Goal: Task Accomplishment & Management: Manage account settings

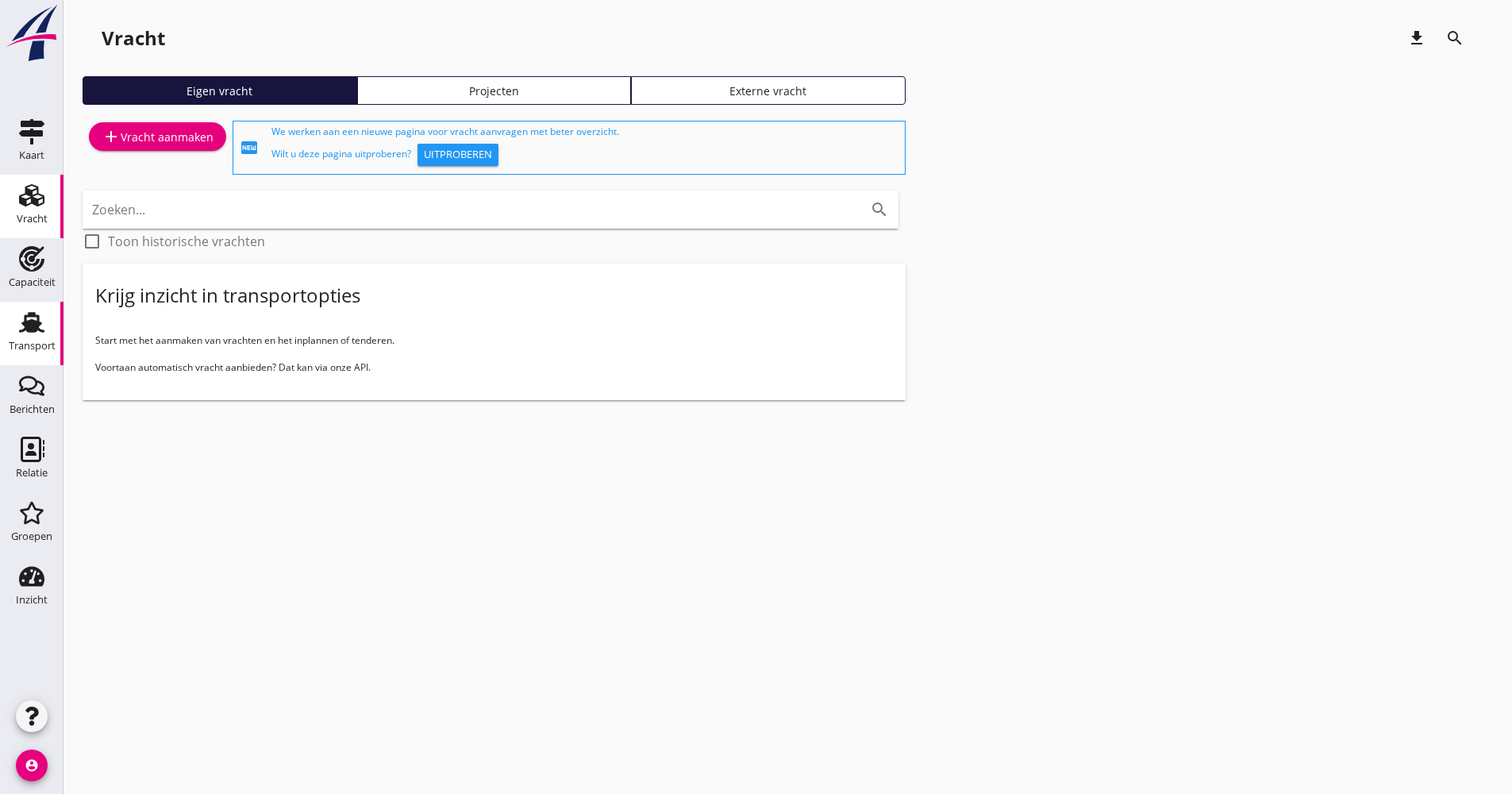
click at [47, 349] on div "Transport" at bounding box center [32, 346] width 46 height 11
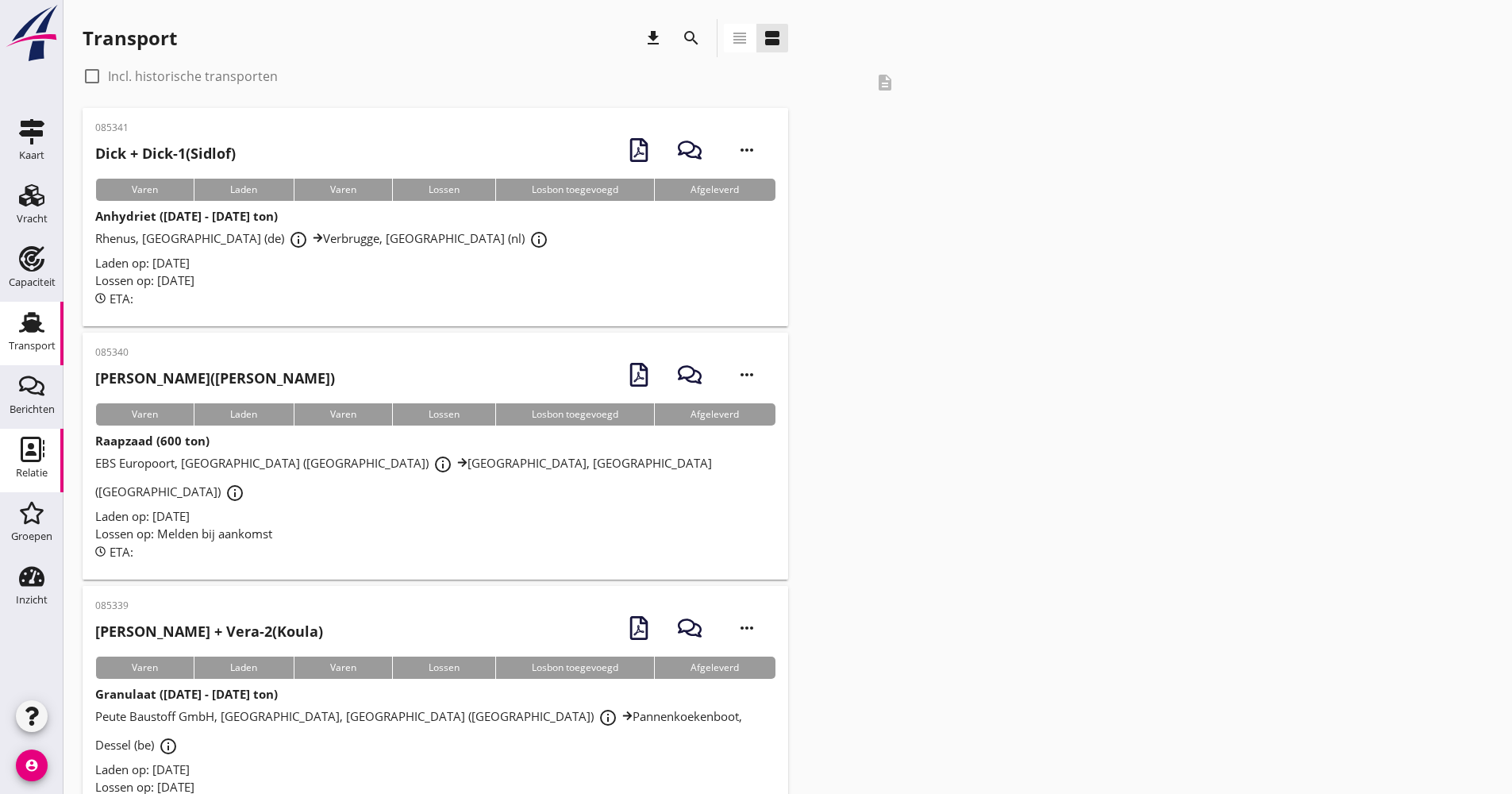
drag, startPoint x: 60, startPoint y: 470, endPoint x: 48, endPoint y: 468, distance: 12.2
click at [54, 470] on div "Relatie Relatie" at bounding box center [32, 460] width 63 height 63
click at [48, 468] on link "Relatie Relatie" at bounding box center [32, 460] width 63 height 63
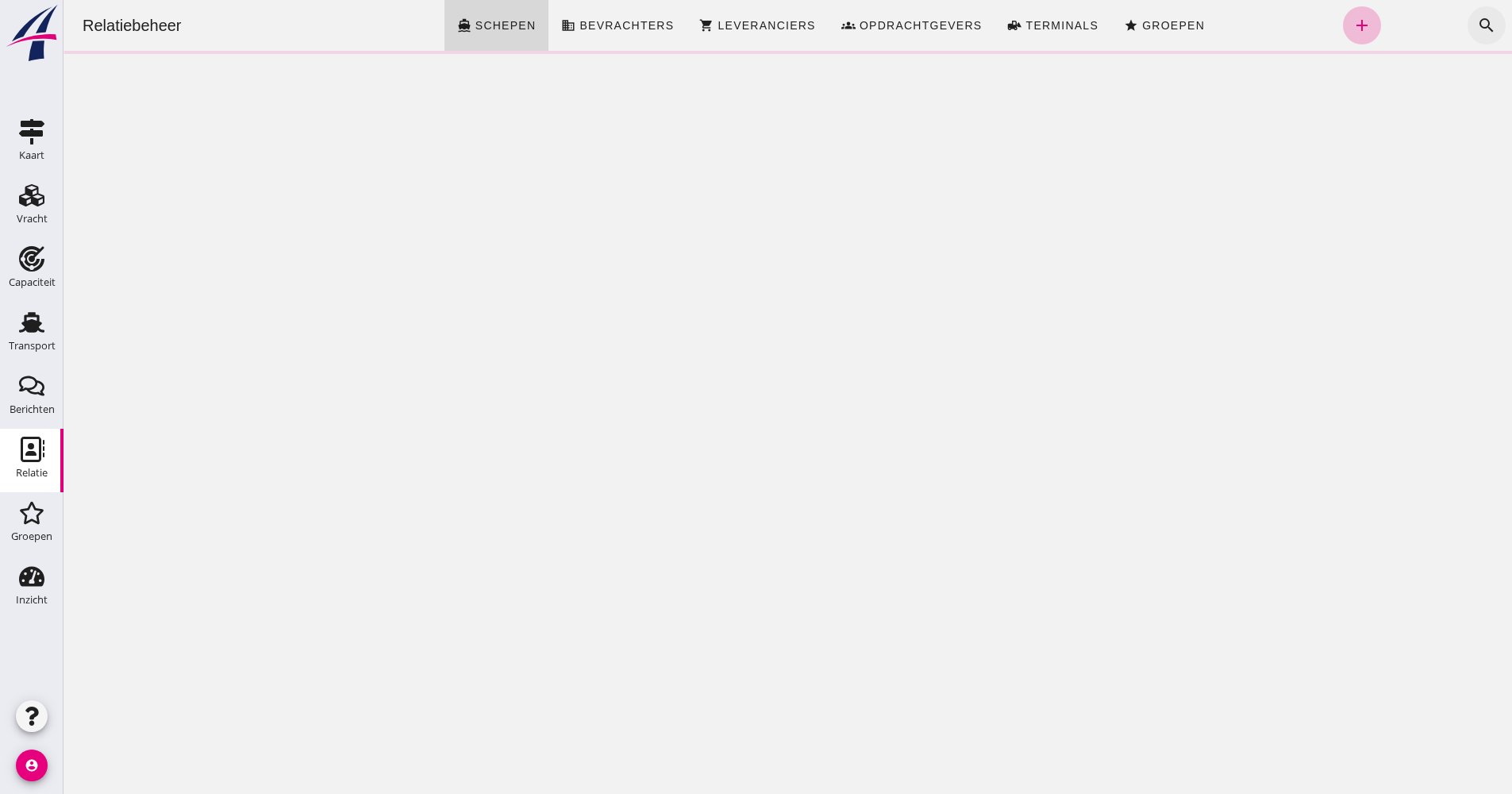
click at [1477, 29] on icon "search" at bounding box center [1487, 25] width 19 height 19
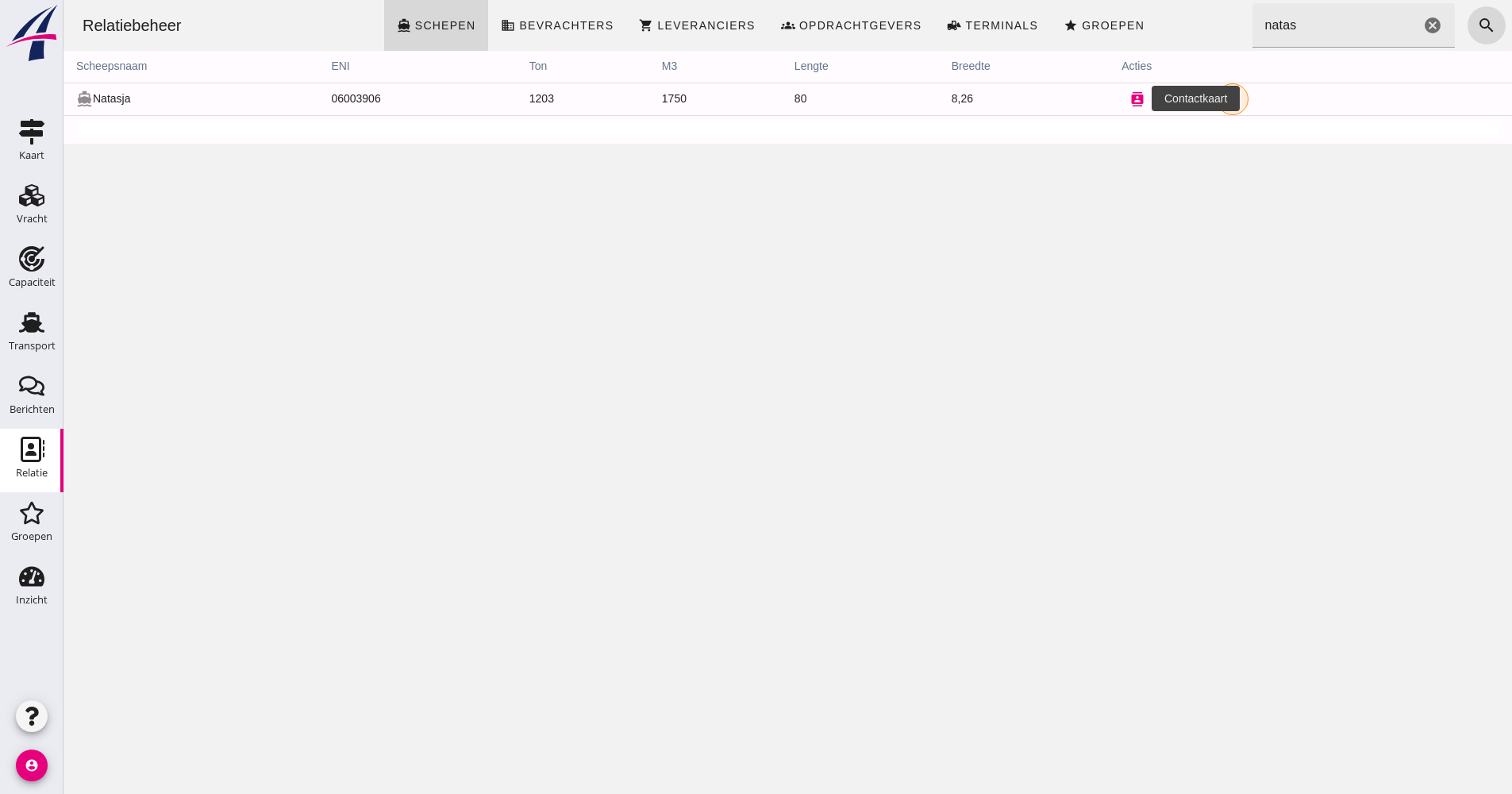
click at [1134, 100] on icon "contacts" at bounding box center [1137, 99] width 14 height 14
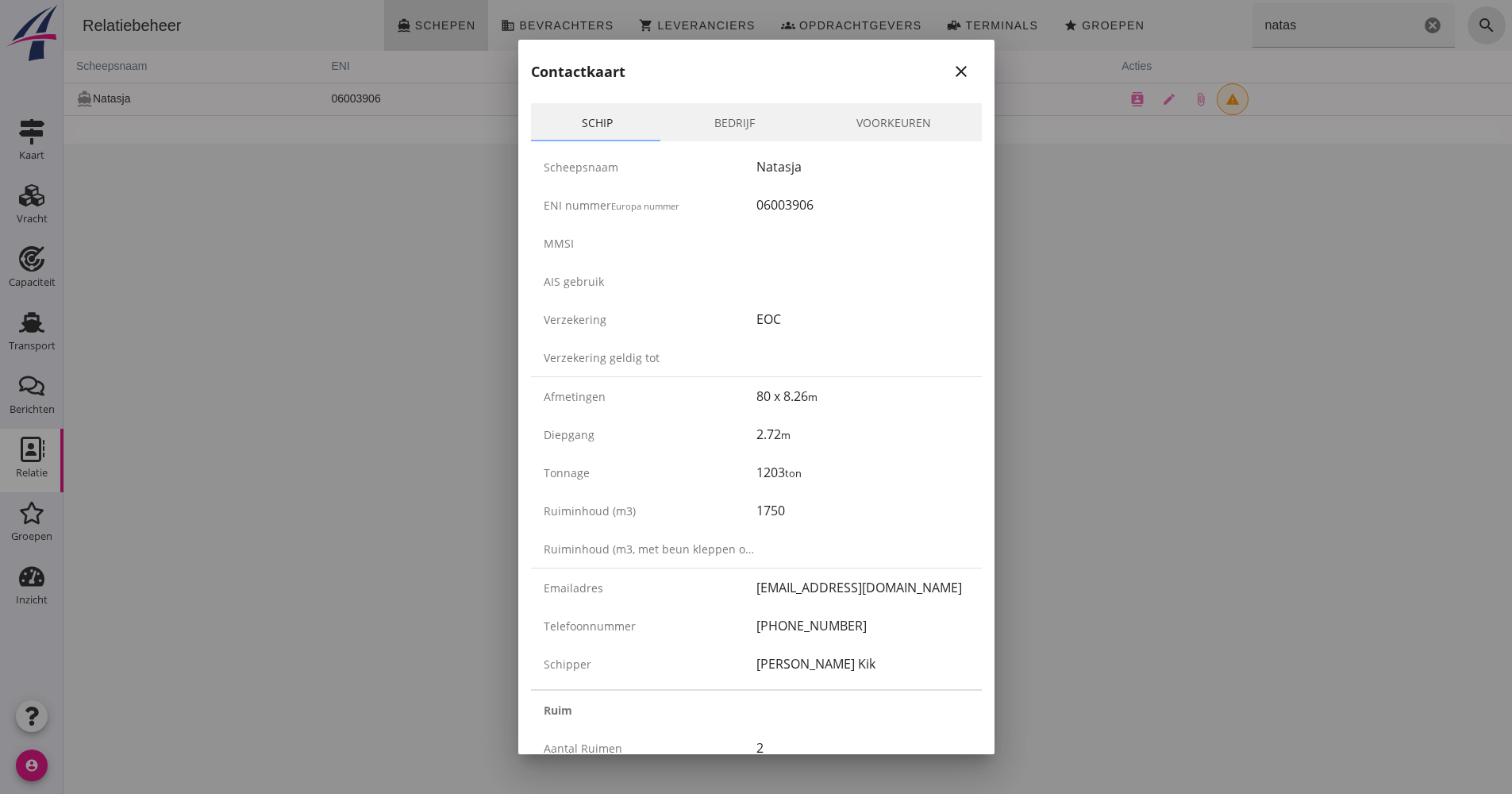
drag, startPoint x: 881, startPoint y: 627, endPoint x: 729, endPoint y: 623, distance: 152.1
click at [729, 623] on div "Telefoonnummer [PHONE_NUMBER]" at bounding box center [756, 625] width 451 height 38
drag, startPoint x: 729, startPoint y: 623, endPoint x: 747, endPoint y: 627, distance: 18.4
copy div "[PHONE_NUMBER]"
drag, startPoint x: 819, startPoint y: 211, endPoint x: 727, endPoint y: 216, distance: 92.1
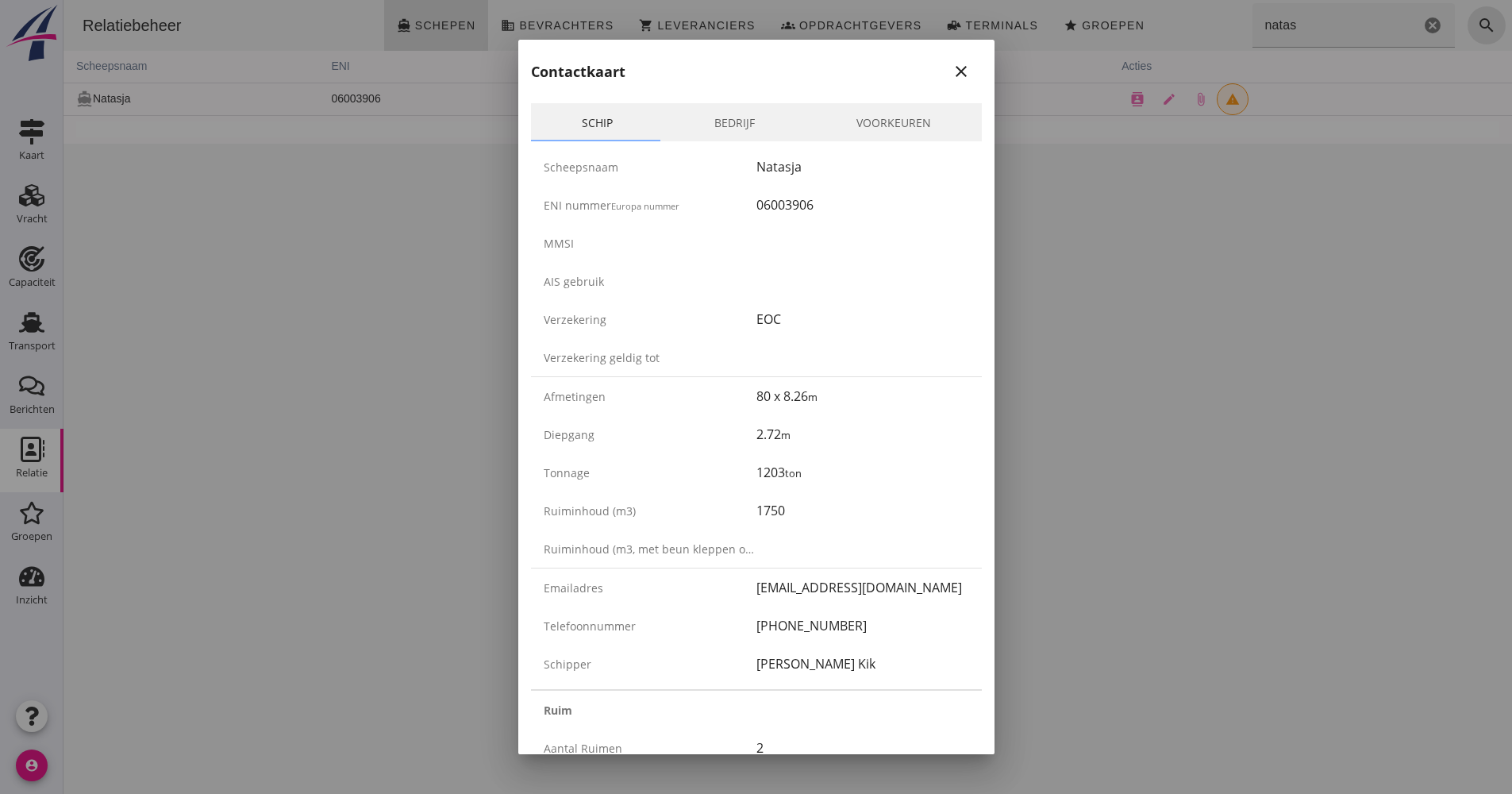
click at [727, 216] on div "ENI nummer Europa nummer 06003906" at bounding box center [756, 204] width 451 height 38
drag, startPoint x: 727, startPoint y: 216, endPoint x: 774, endPoint y: 215, distance: 47.0
copy div "06003906"
click at [1302, 144] on div at bounding box center [756, 397] width 1512 height 794
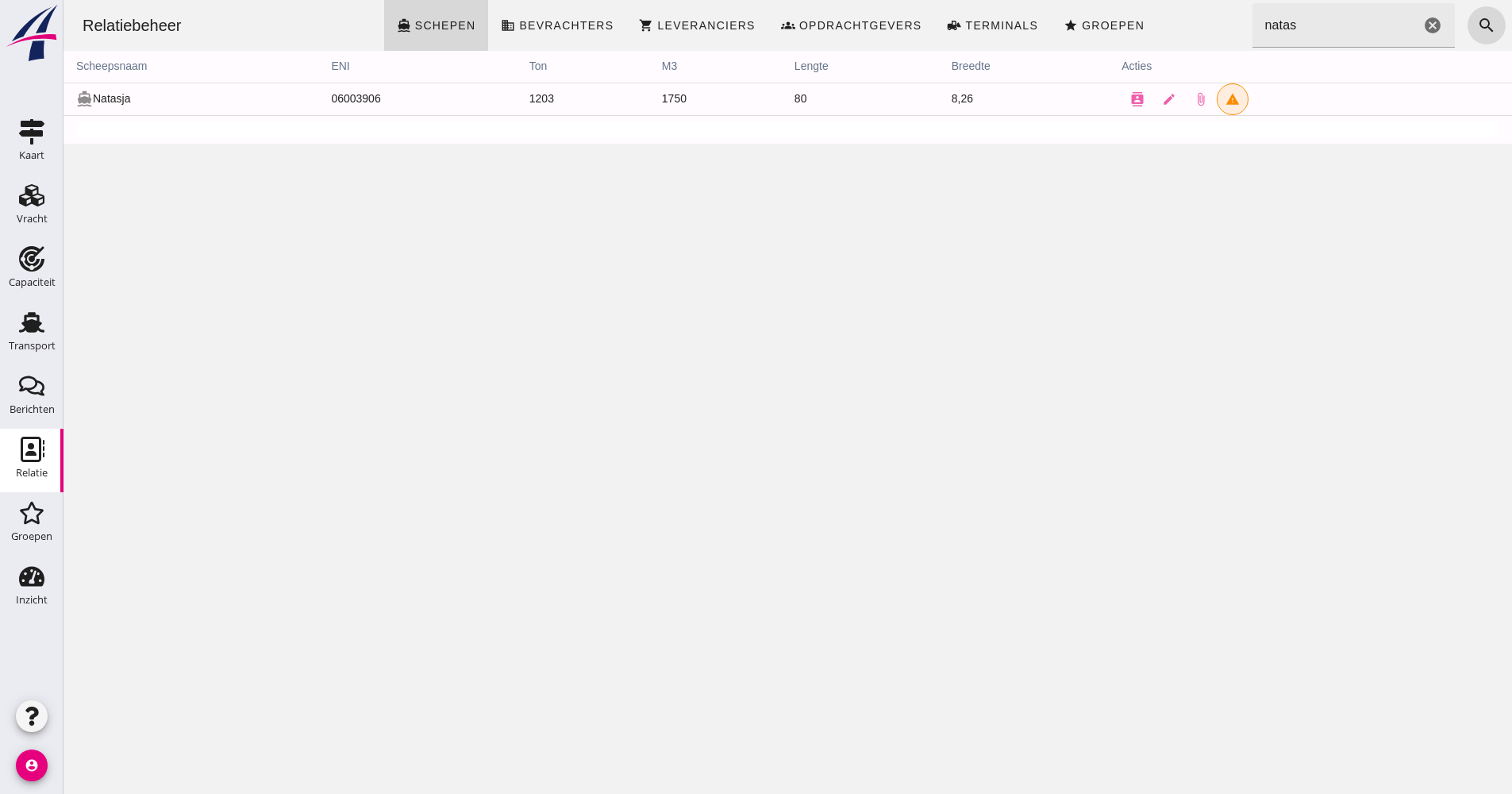
click at [1289, 38] on input "natas" at bounding box center [1337, 25] width 168 height 45
drag, startPoint x: 1292, startPoint y: 37, endPoint x: 1255, endPoint y: 30, distance: 37.7
click at [1253, 32] on input "natas" at bounding box center [1337, 25] width 168 height 45
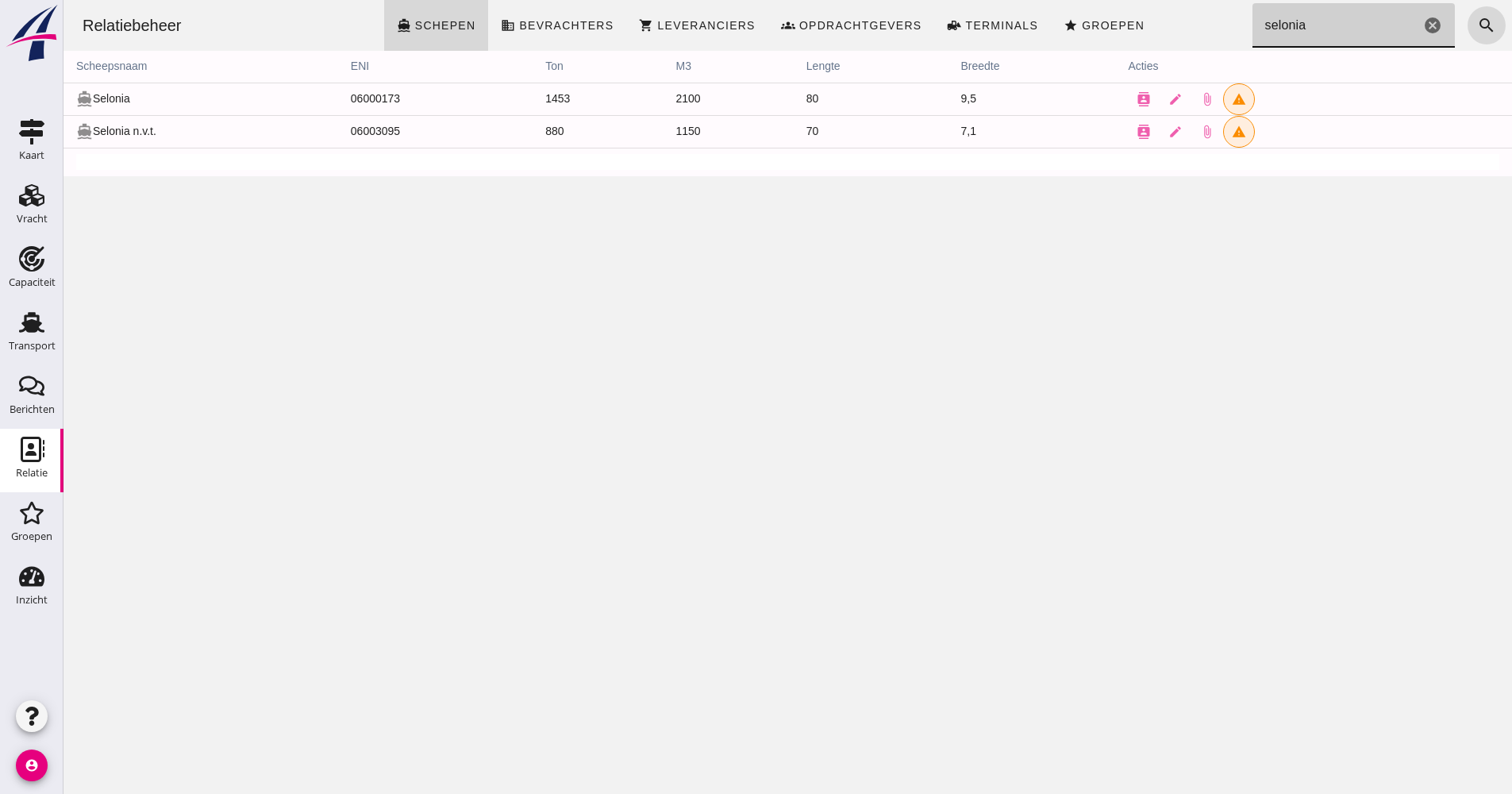
drag, startPoint x: 1310, startPoint y: 22, endPoint x: 1234, endPoint y: 27, distance: 76.2
click at [1253, 26] on input "selonia" at bounding box center [1337, 25] width 168 height 45
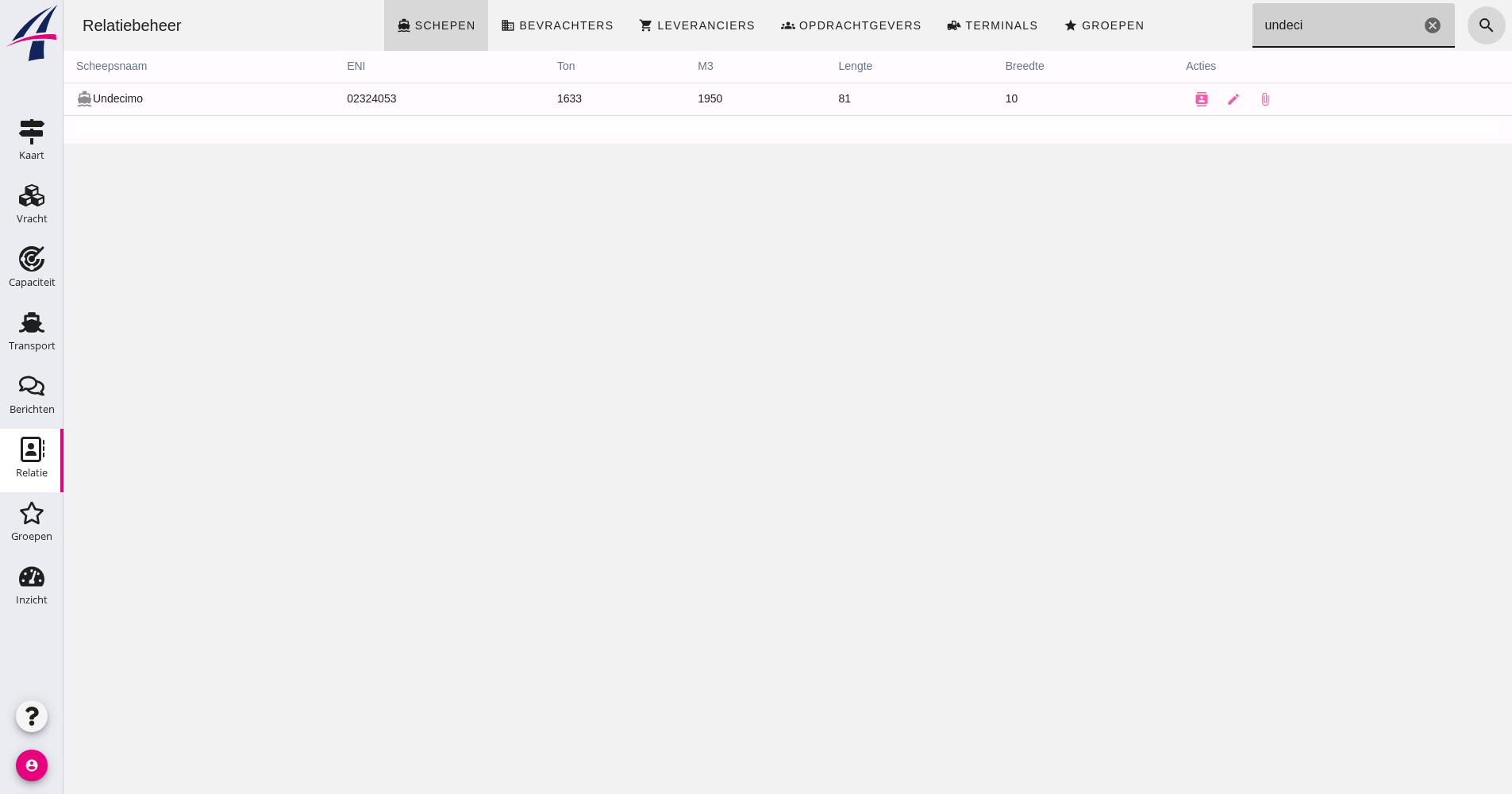
drag, startPoint x: 1304, startPoint y: 25, endPoint x: 1242, endPoint y: 30, distance: 62.2
click at [1253, 28] on input "undeci" at bounding box center [1337, 25] width 168 height 45
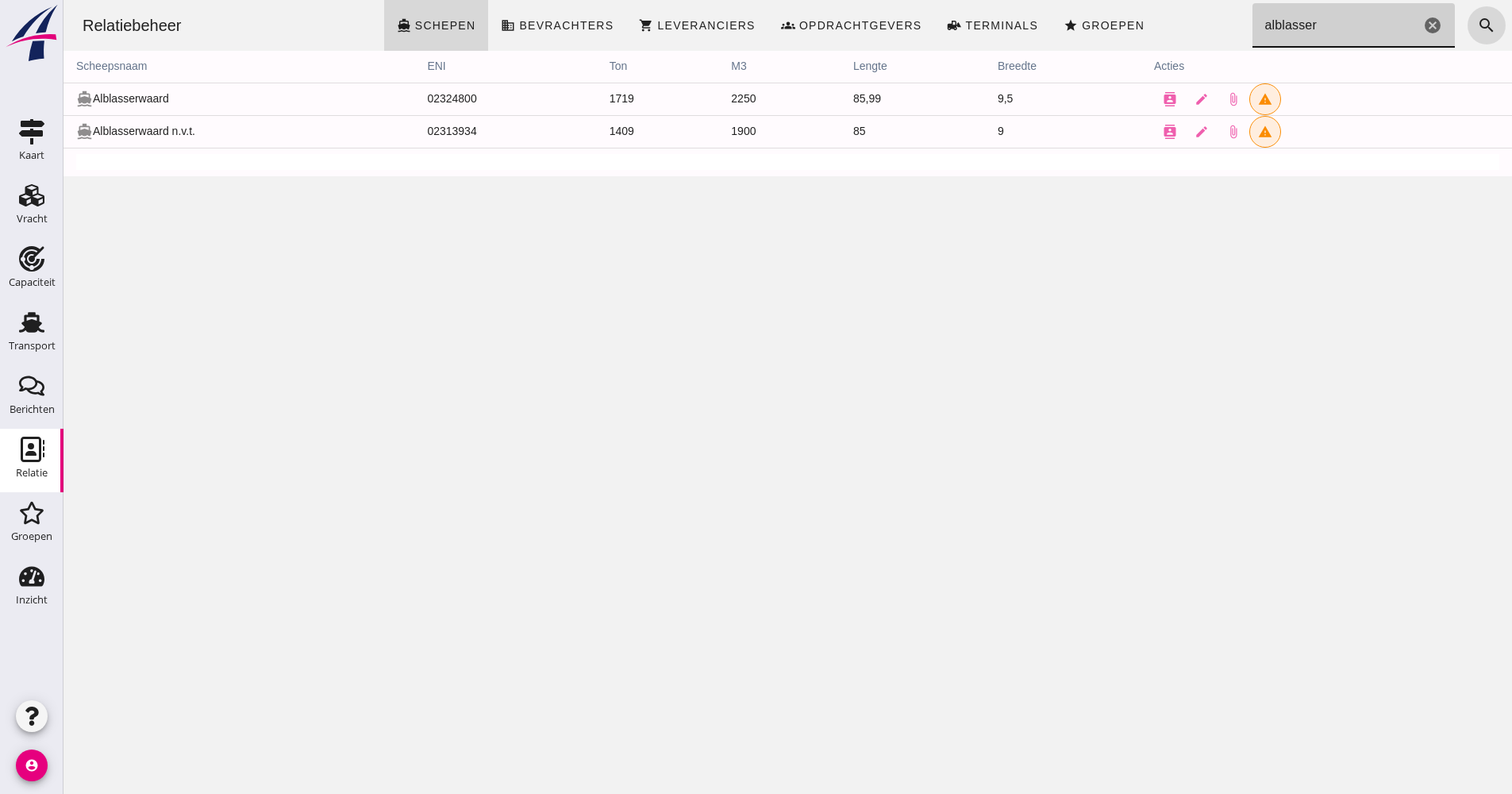
type input "alblasser"
drag, startPoint x: 46, startPoint y: 408, endPoint x: 37, endPoint y: 357, distance: 51.8
click at [46, 406] on div "Berichten" at bounding box center [32, 409] width 46 height 11
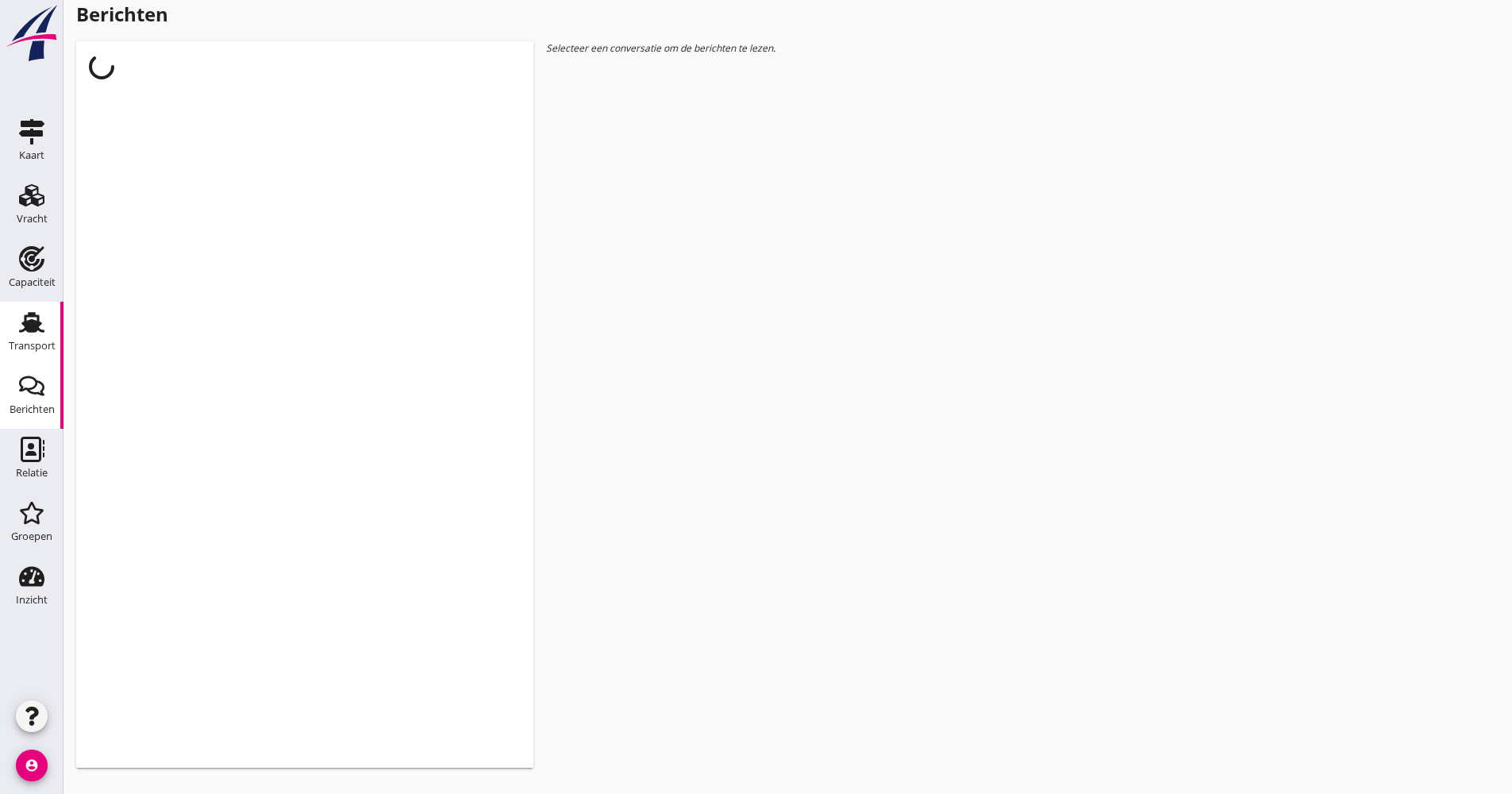
click at [35, 333] on icon "Transport" at bounding box center [32, 322] width 25 height 25
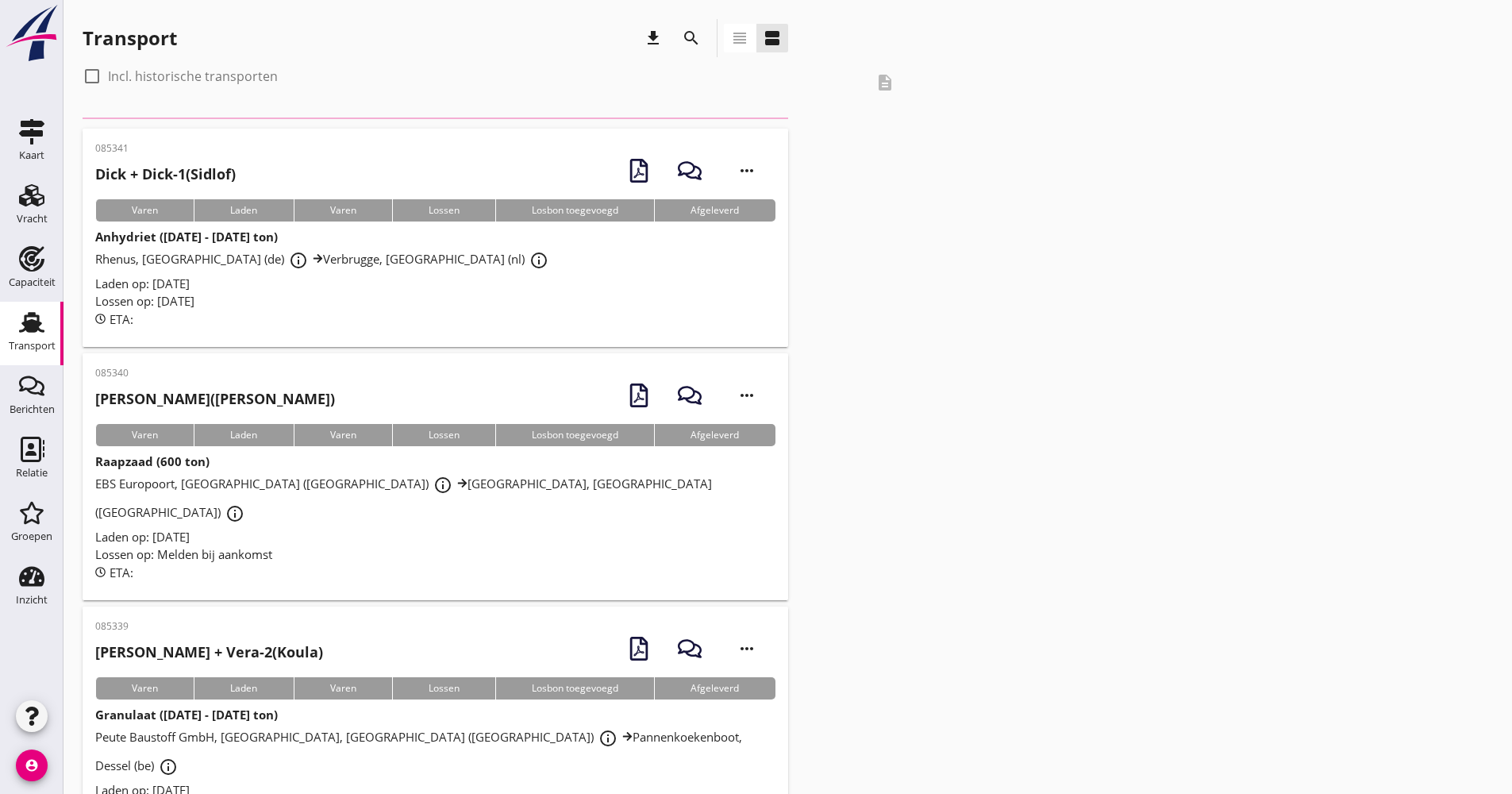
click at [707, 40] on div "search" at bounding box center [690, 38] width 38 height 38
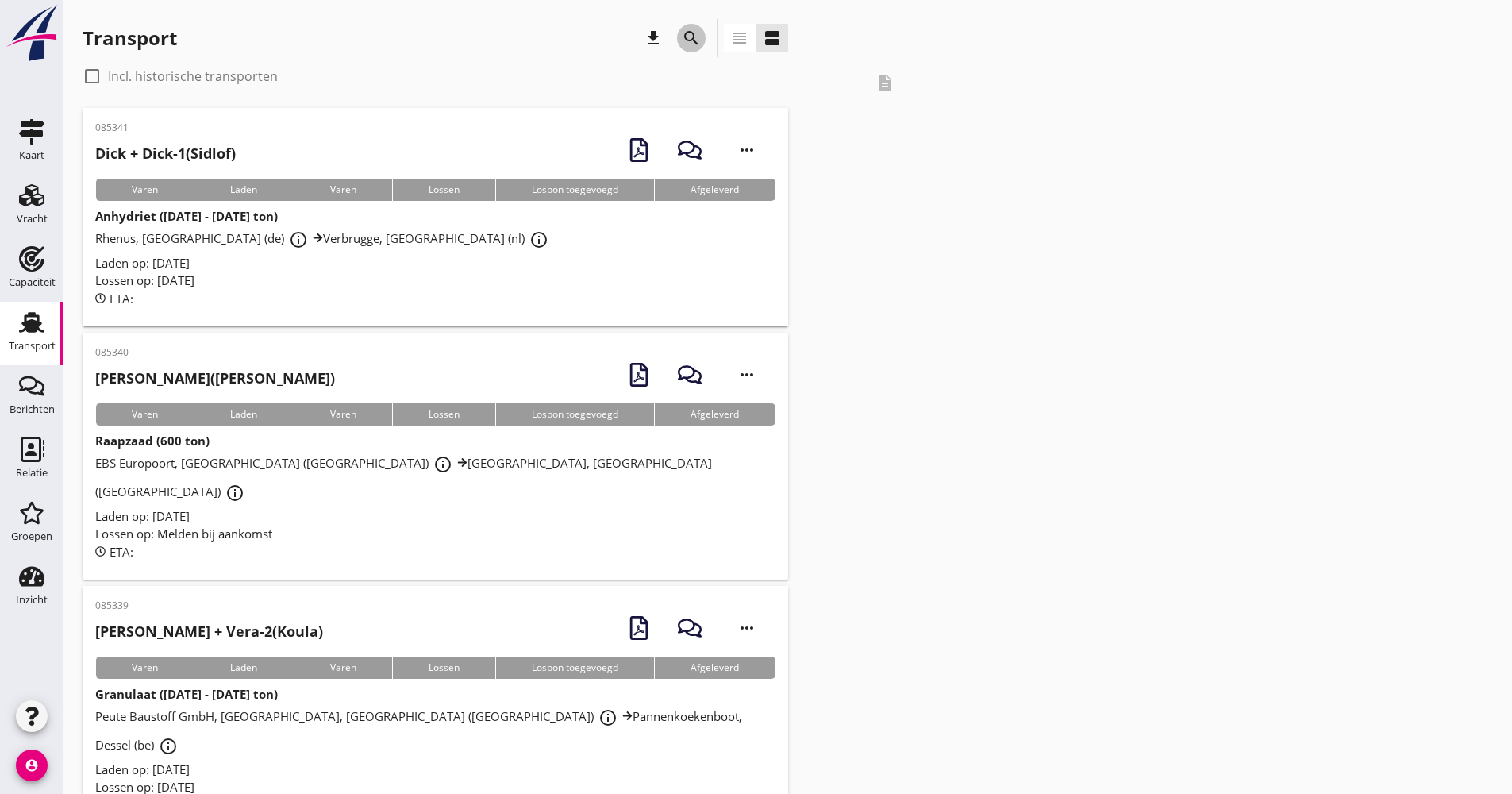
click at [702, 35] on div "search" at bounding box center [691, 39] width 29 height 19
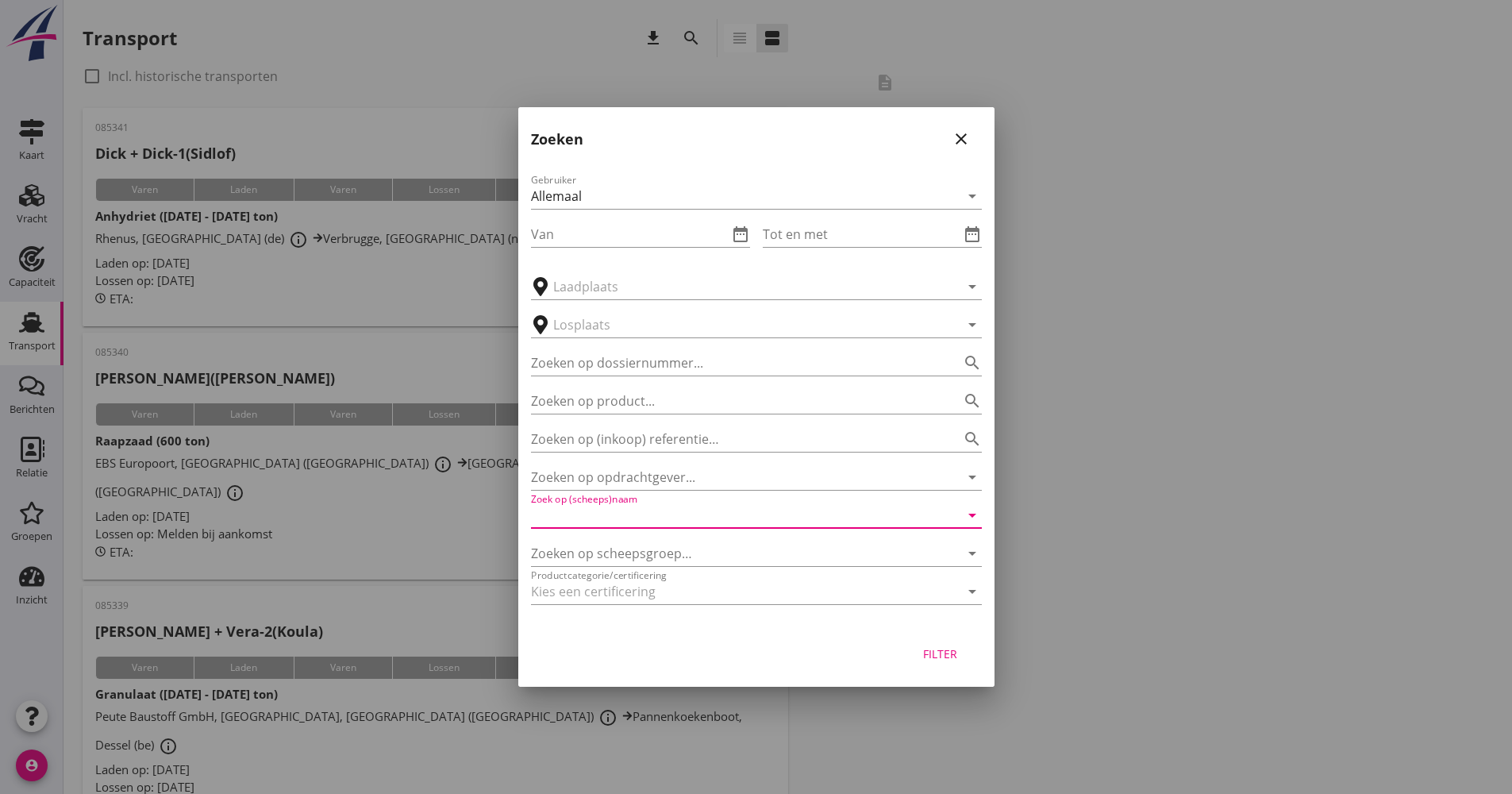
click at [657, 509] on input "Zoek op (scheeps)naam" at bounding box center [734, 515] width 406 height 25
click at [638, 552] on div "Everingen" at bounding box center [778, 547] width 381 height 19
click at [935, 654] on div "Filter" at bounding box center [940, 654] width 45 height 17
type input "Everingen"
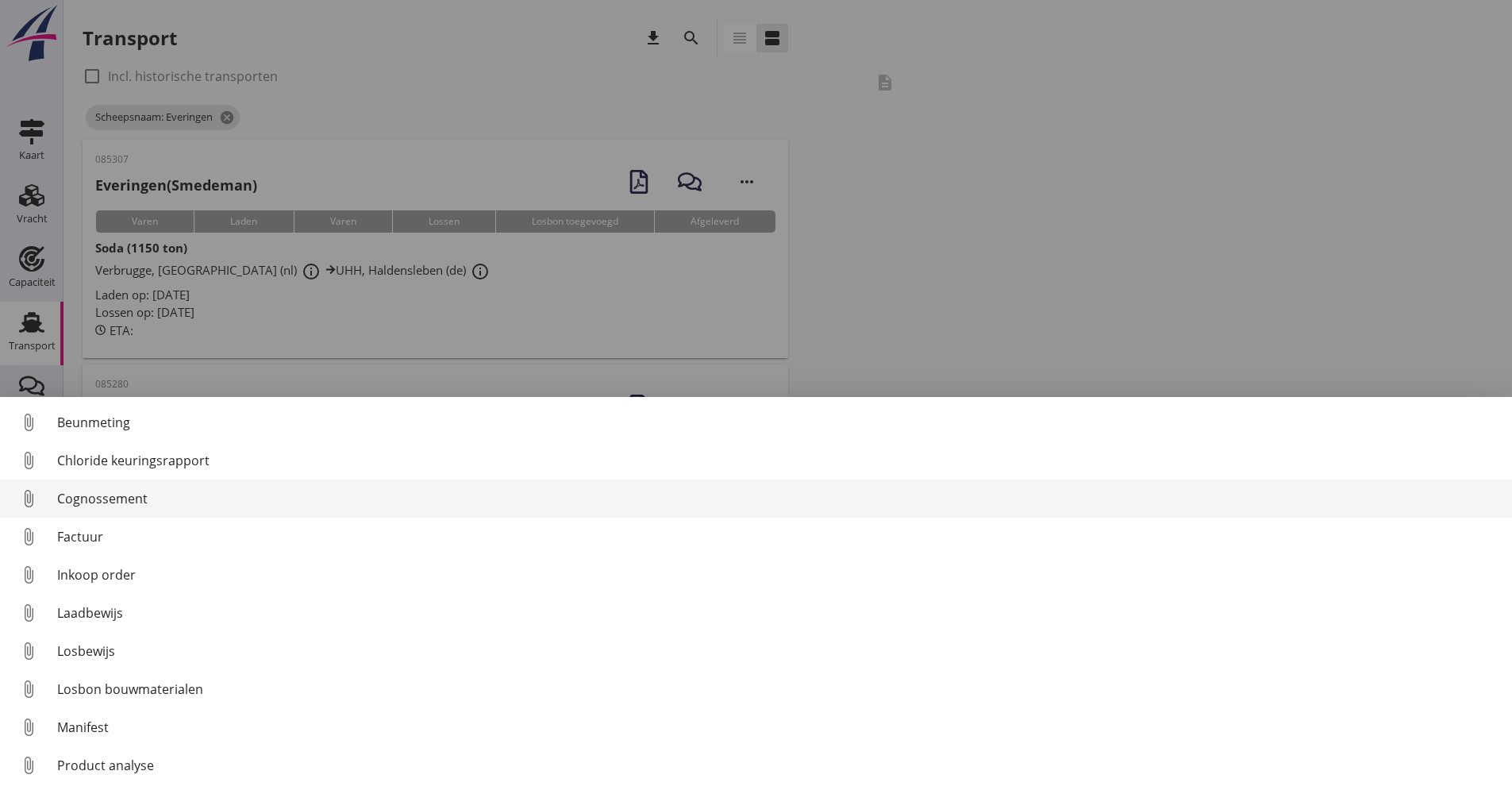
click at [93, 510] on link "attach_file Cognossement" at bounding box center [756, 498] width 1512 height 38
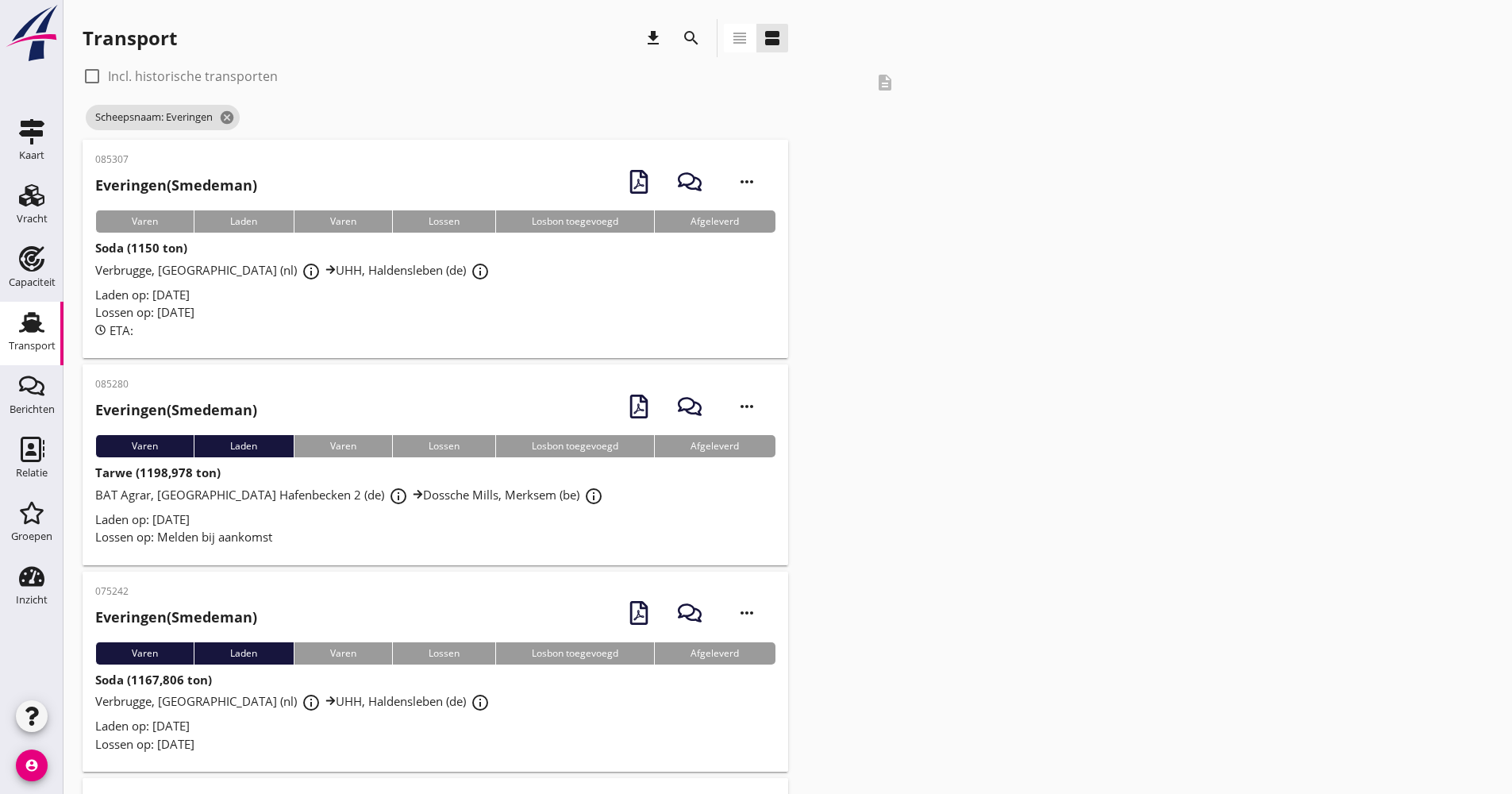
click at [494, 251] on div "Soda (1150 ton) Verbrugge, Terneuzen (nl) info_outline UHH, Haldensleben (de) i…" at bounding box center [435, 289] width 681 height 100
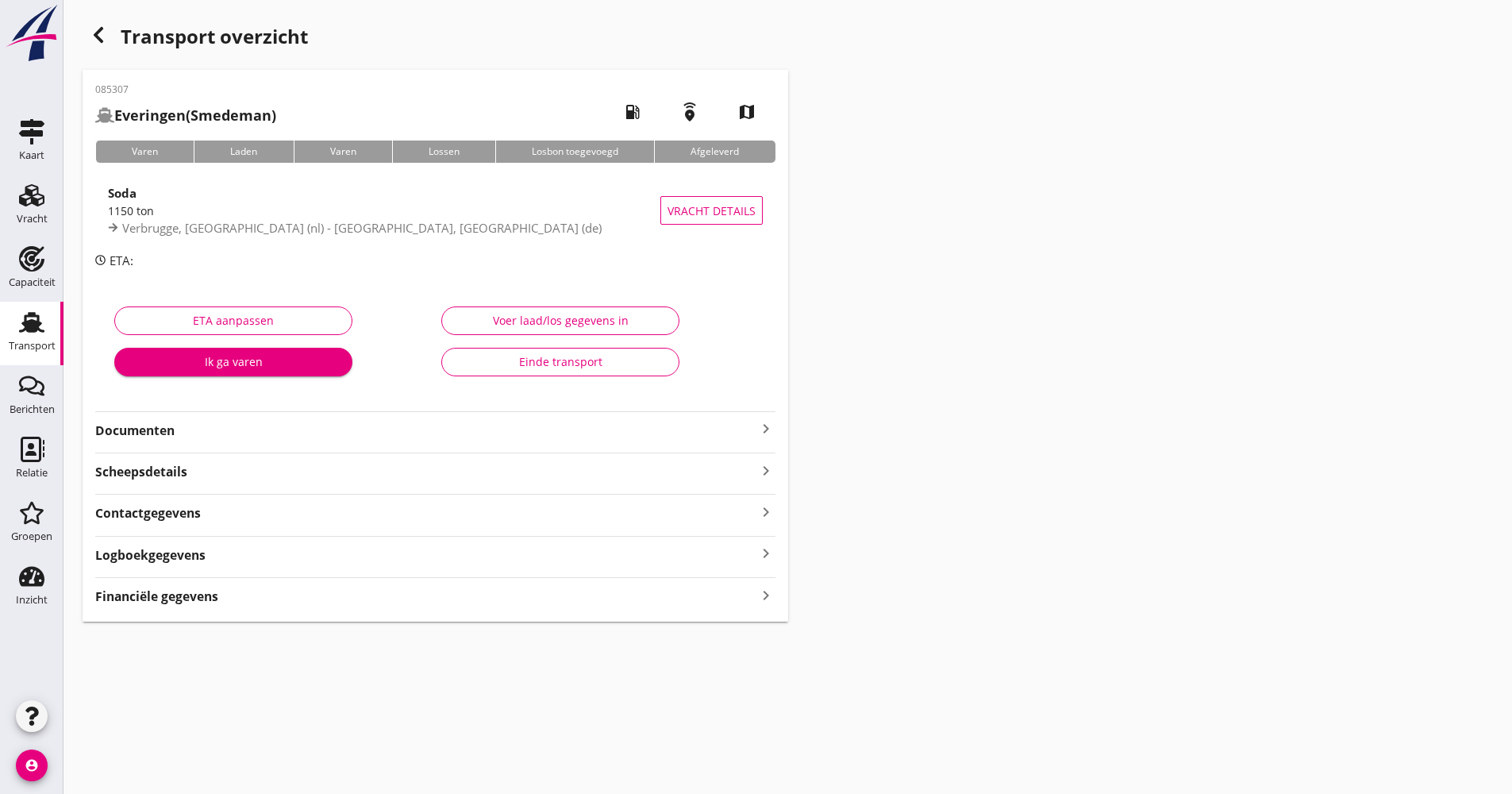
click at [289, 433] on strong "Documenten" at bounding box center [426, 430] width 661 height 18
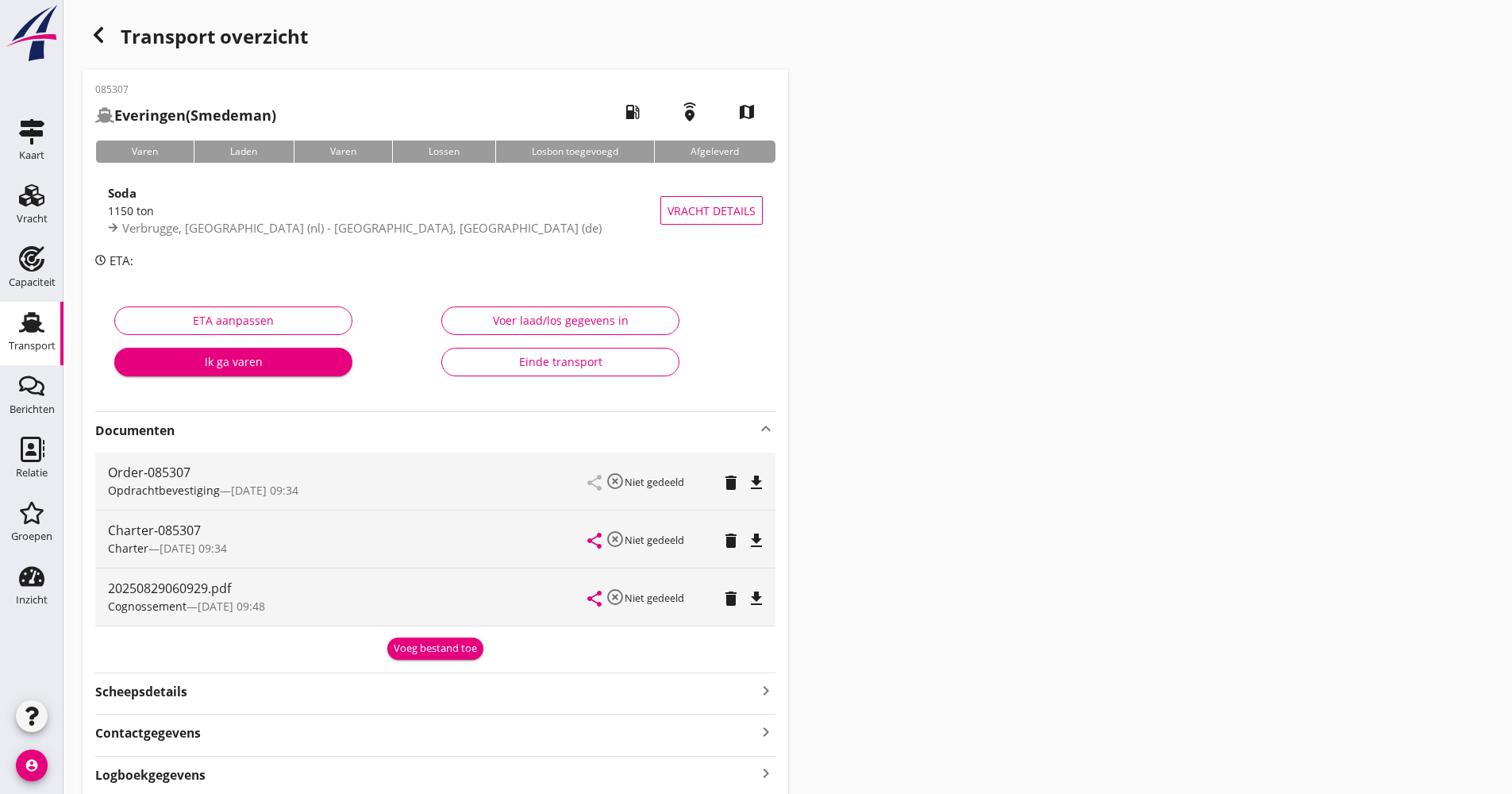
click at [289, 433] on strong "Documenten" at bounding box center [426, 430] width 661 height 18
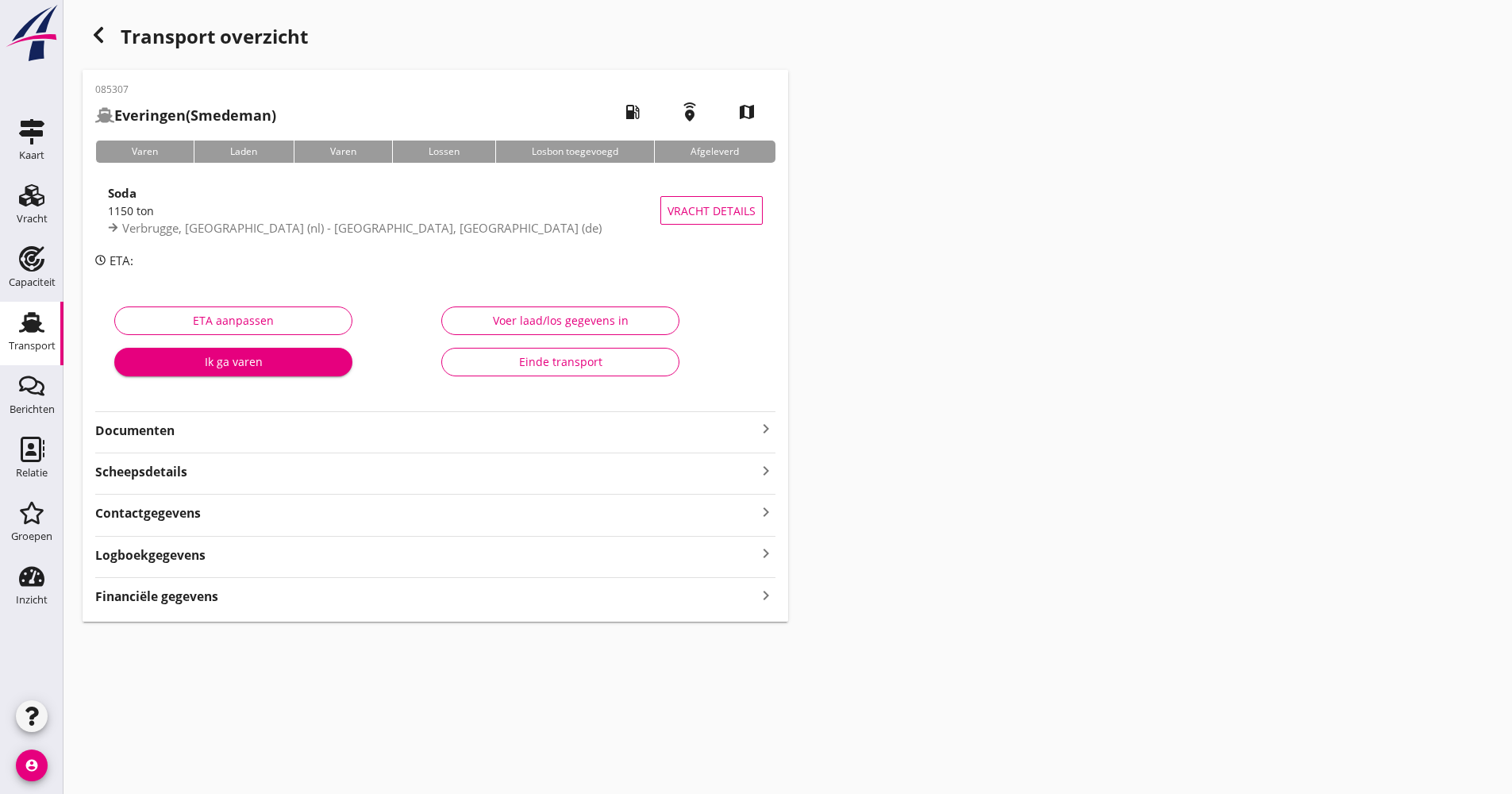
click at [300, 563] on div "Logboekgegevens keyboard_arrow_right" at bounding box center [435, 554] width 681 height 21
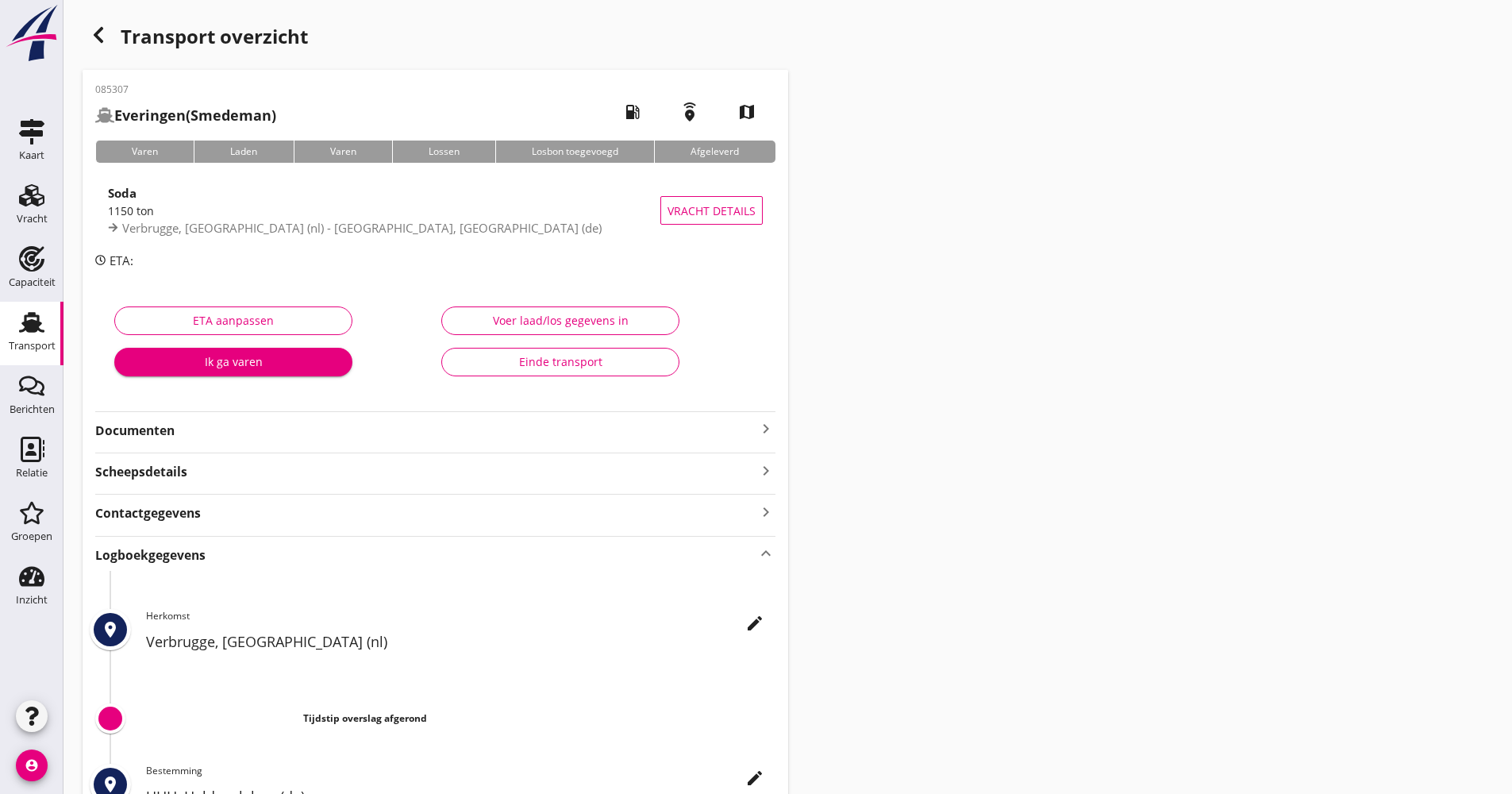
click at [767, 623] on div "edit" at bounding box center [754, 623] width 29 height 19
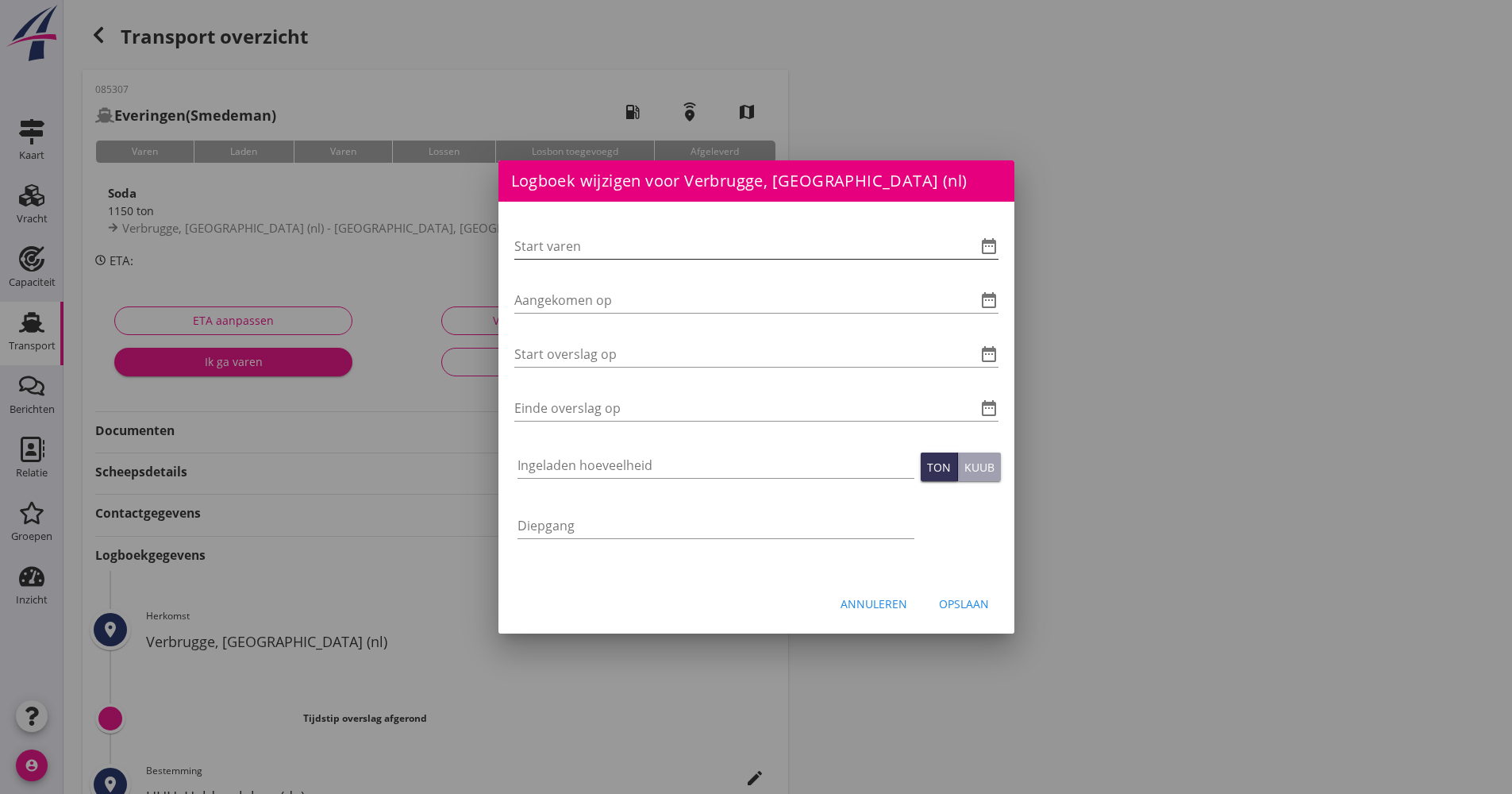
click at [992, 247] on icon "date_range" at bounding box center [989, 246] width 19 height 19
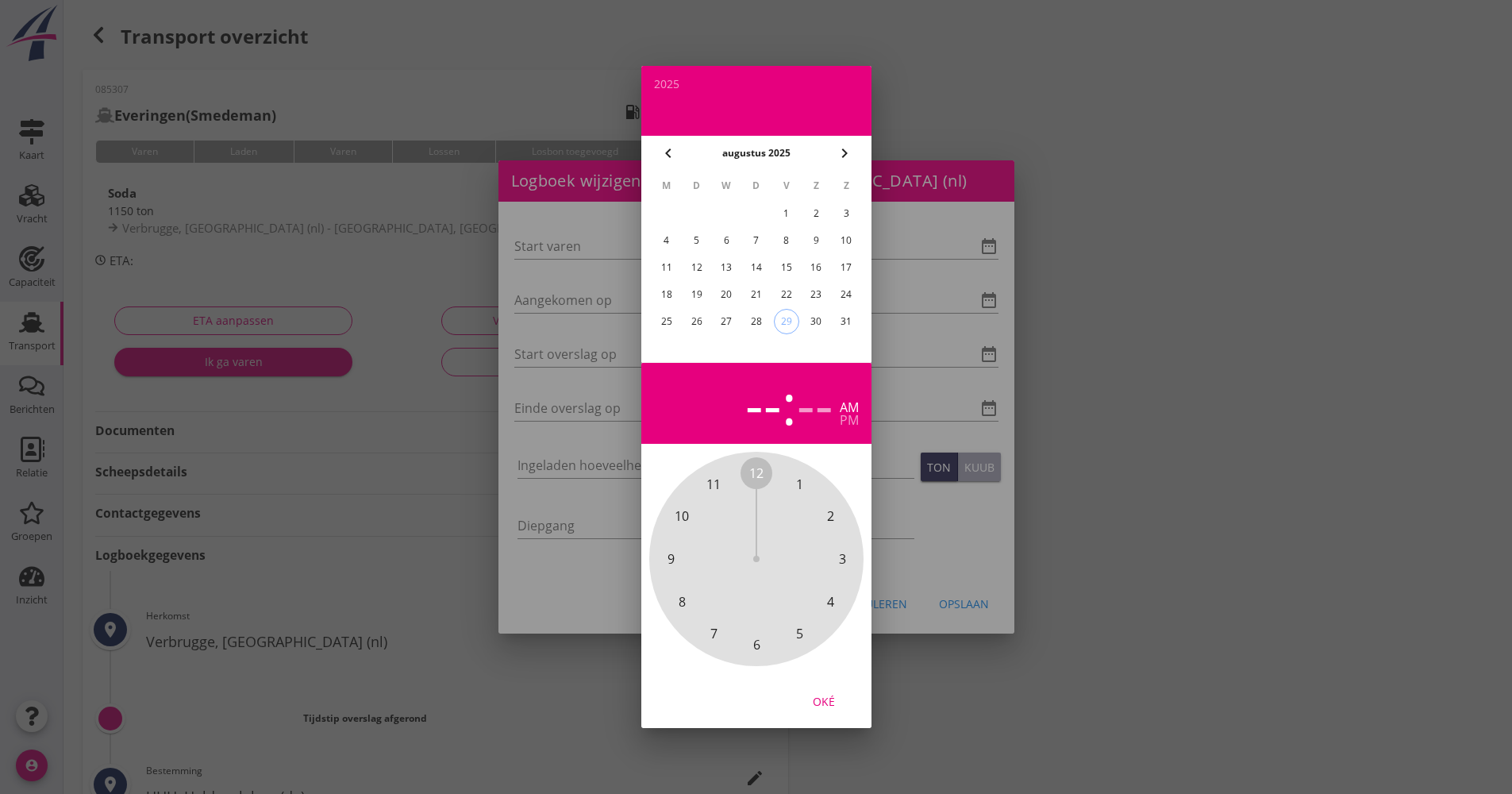
click at [760, 323] on div "28" at bounding box center [755, 321] width 25 height 25
drag, startPoint x: 757, startPoint y: 470, endPoint x: 765, endPoint y: 632, distance: 162.2
click at [765, 632] on div "12 1 2 3 4 5 6 7 8 9 10 11" at bounding box center [757, 559] width 172 height 172
click at [762, 480] on span "00" at bounding box center [756, 473] width 14 height 19
click at [753, 486] on span "00" at bounding box center [756, 473] width 32 height 32
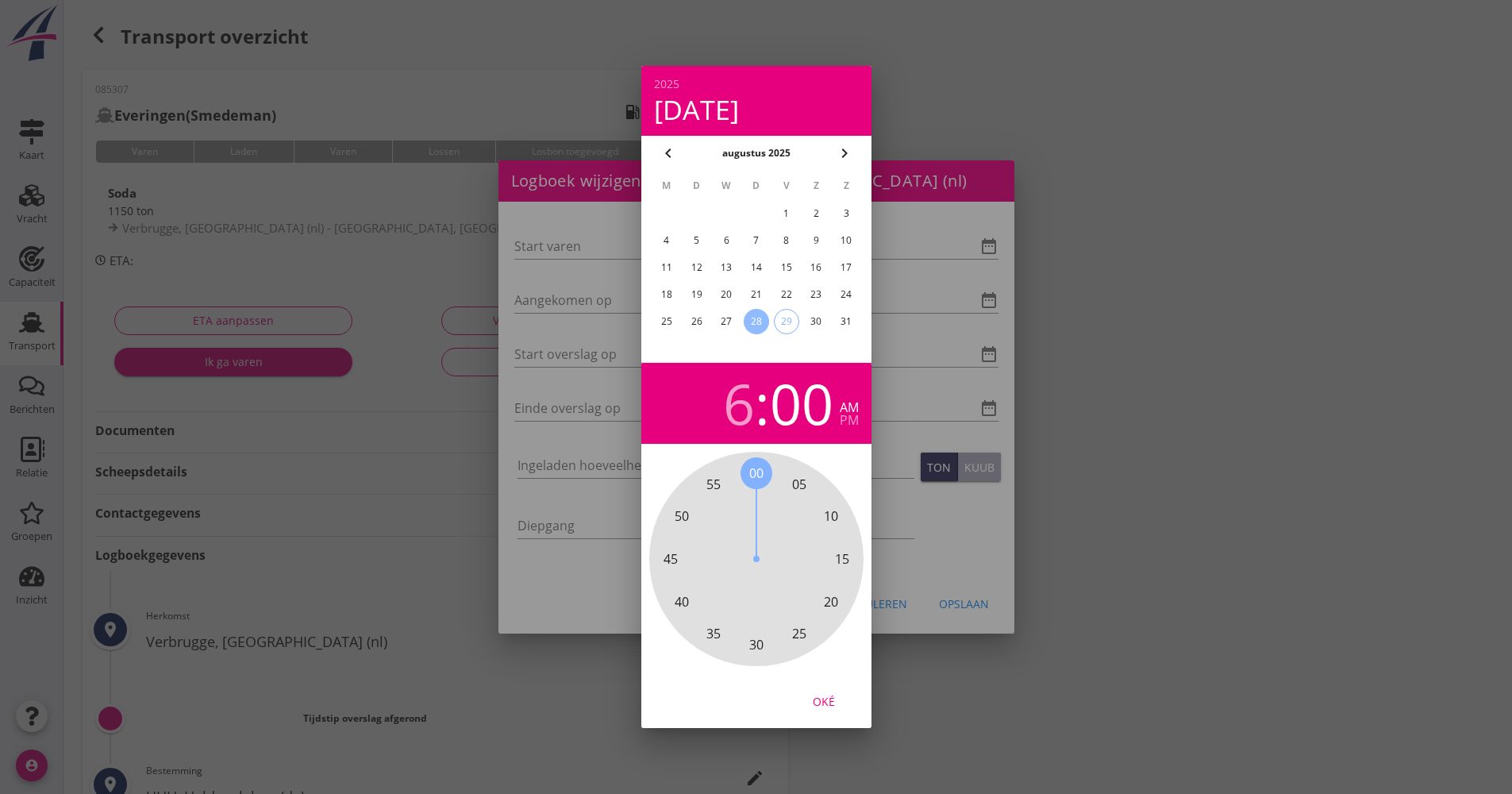
click at [818, 706] on div "Oké" at bounding box center [823, 701] width 45 height 17
type input "[DATE] 06:00"
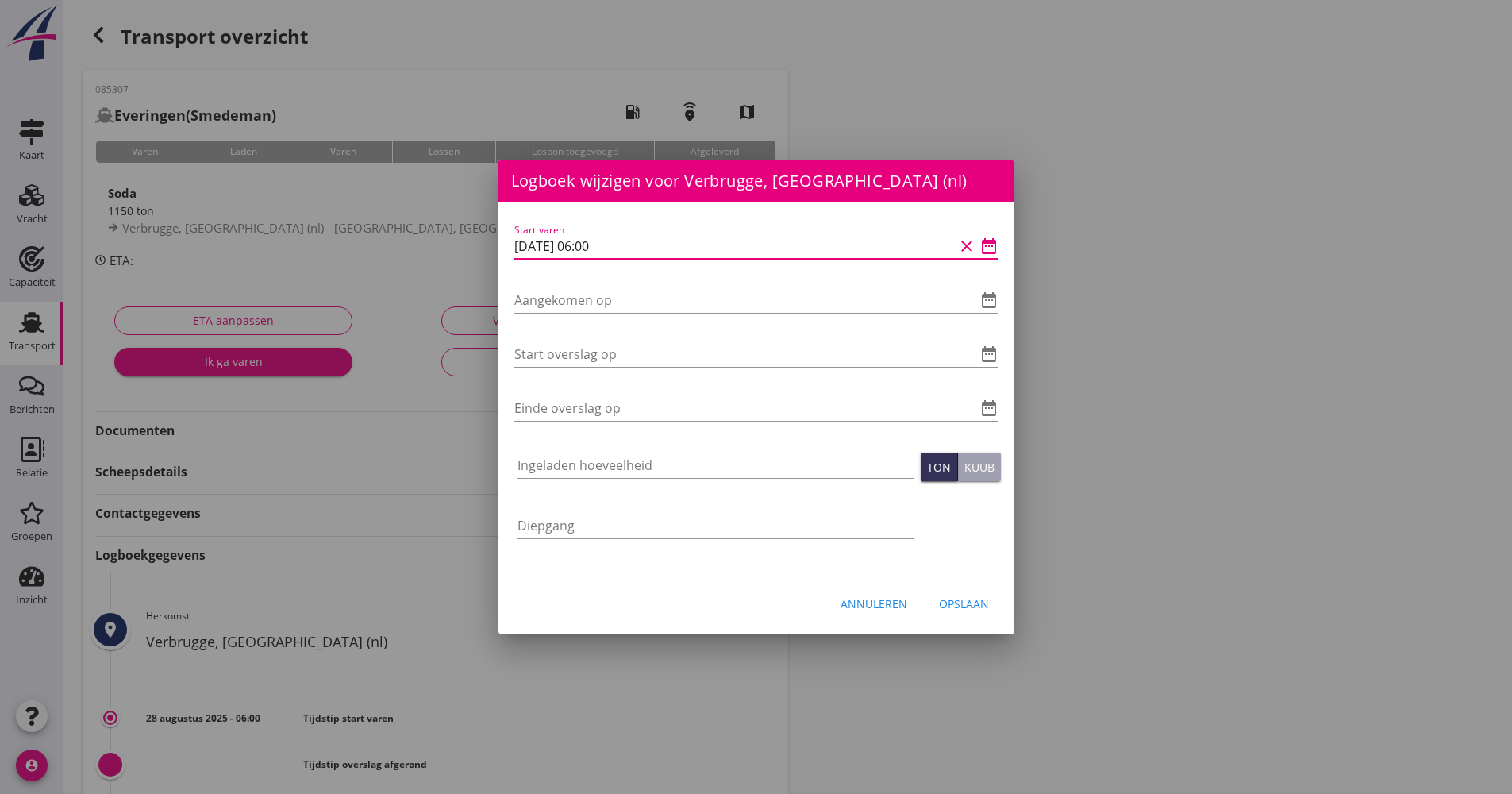
click at [489, 242] on div "Logboek wijzigen voor UHH, Haldensleben (de) Start varen date_range Aangekomen …" at bounding box center [756, 530] width 1512 height 1060
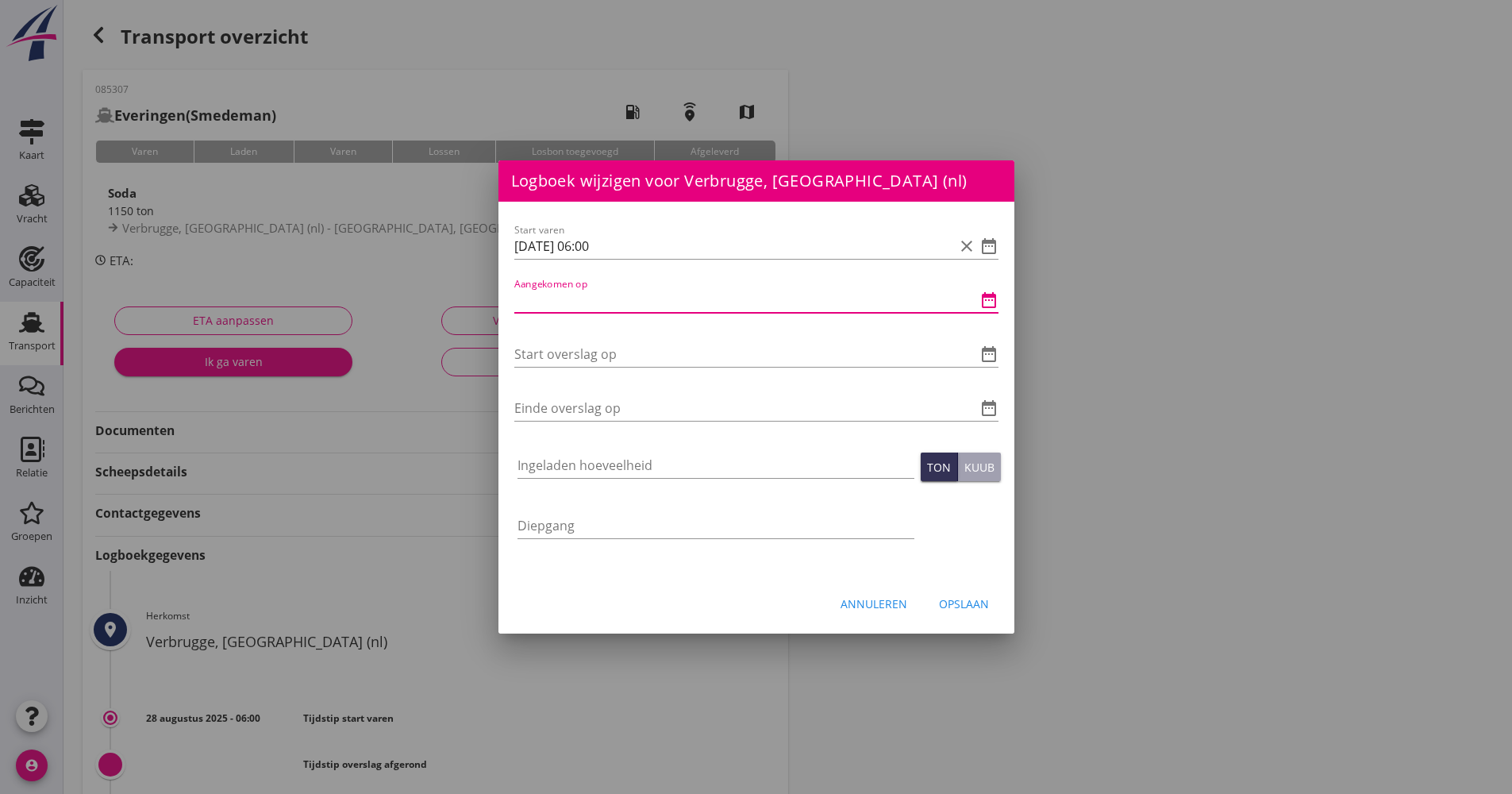
paste input "[DATE] 06:00"
type input "[DATE] 06:00"
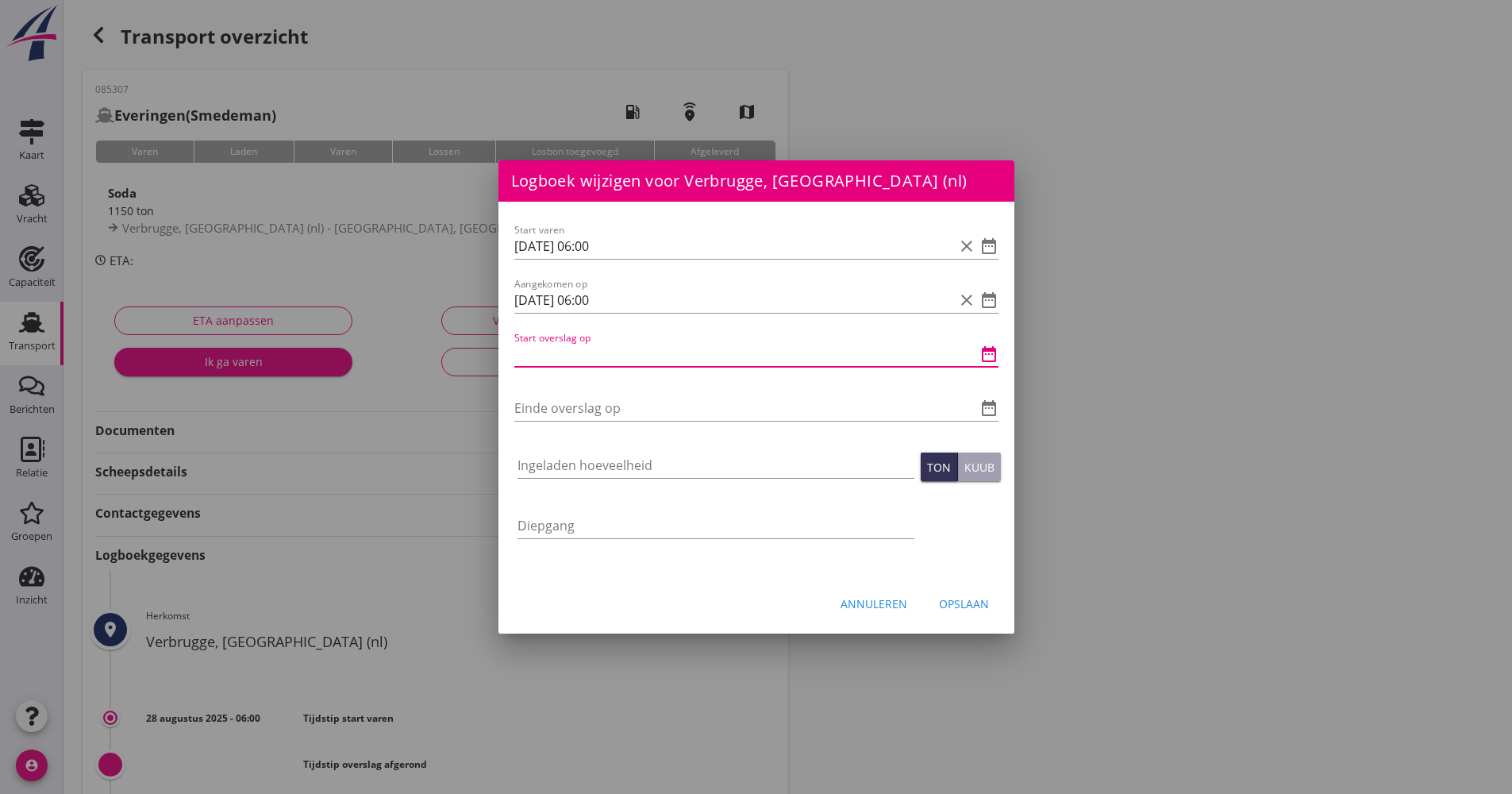
paste input "[DATE] 06:00"
drag, startPoint x: 596, startPoint y: 358, endPoint x: 585, endPoint y: 355, distance: 11.4
click at [585, 355] on input "[DATE] 06:00" at bounding box center [734, 354] width 440 height 25
drag, startPoint x: 639, startPoint y: 351, endPoint x: 498, endPoint y: 352, distance: 141.0
click at [490, 352] on div "Logboek wijzigen voor UHH, Haldensleben (de) Start varen date_range Aangekomen …" at bounding box center [756, 530] width 1512 height 1060
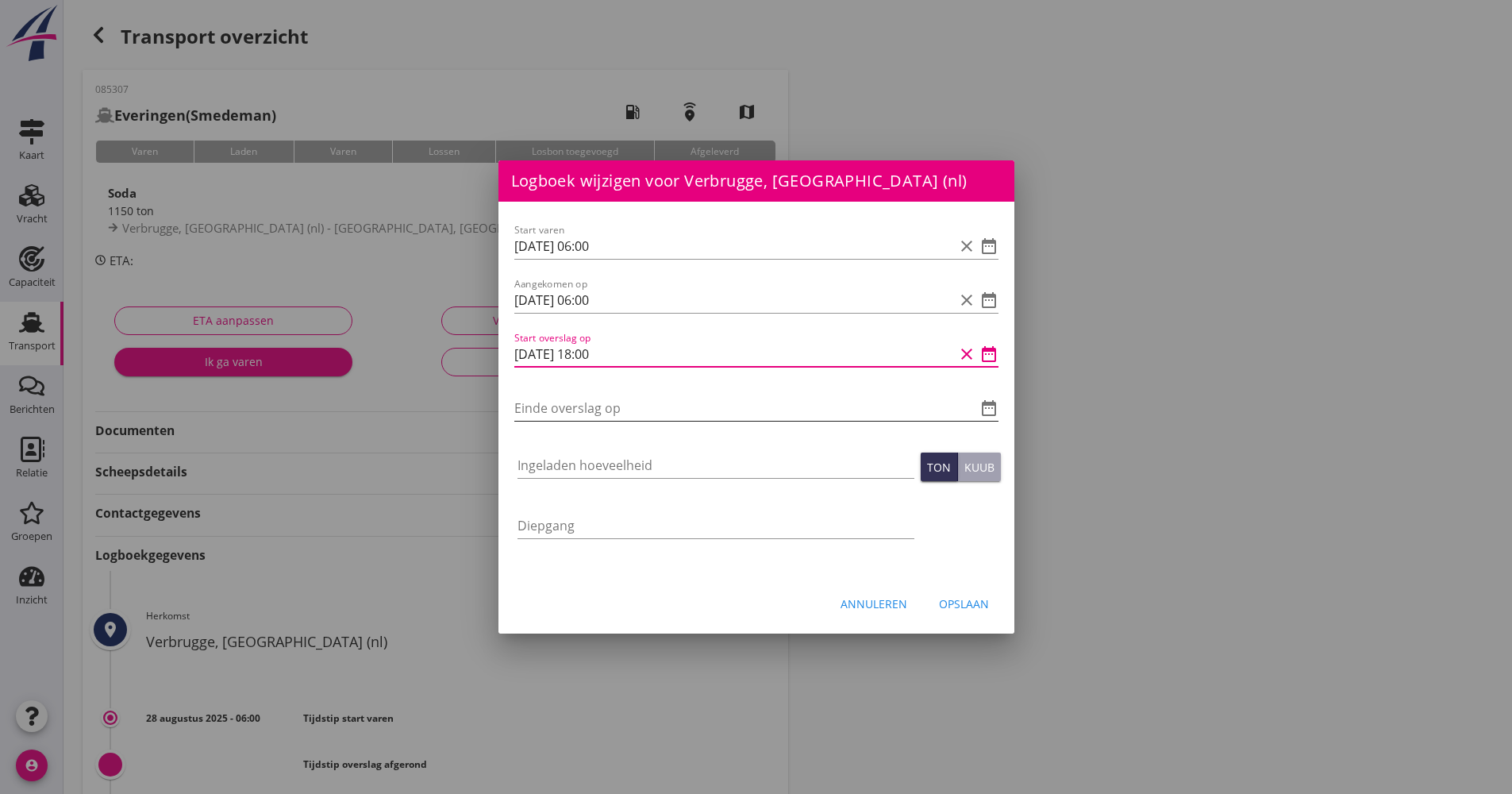
type input "[DATE] 18:00"
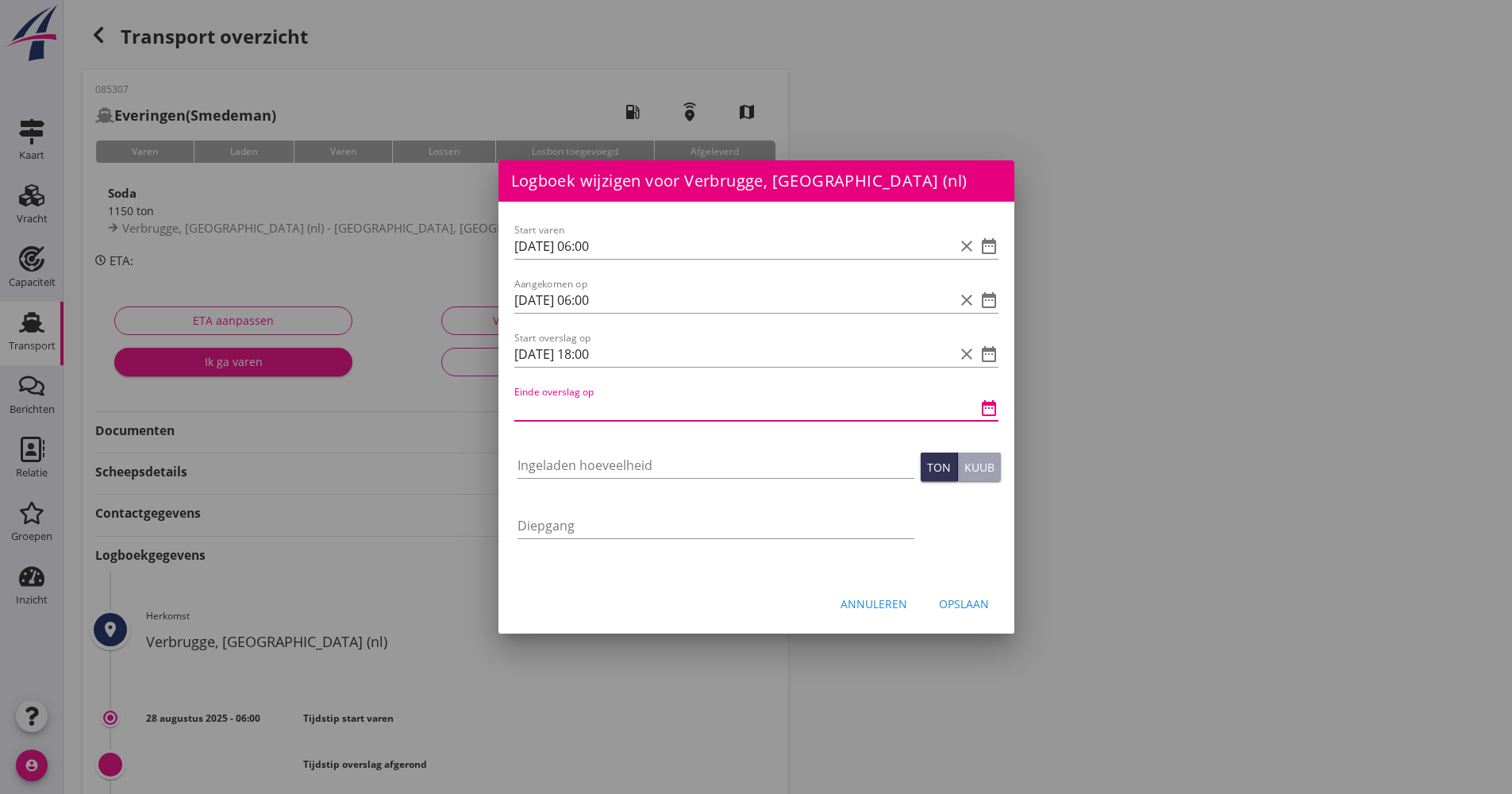
paste input "[DATE] 18:00"
drag, startPoint x: 619, startPoint y: 408, endPoint x: 586, endPoint y: 410, distance: 33.1
click at [586, 410] on input "[DATE] 18:00" at bounding box center [734, 408] width 440 height 25
type input "[DATE] 23:00"
click at [564, 471] on input "Ingeladen hoeveelheid" at bounding box center [716, 464] width 397 height 25
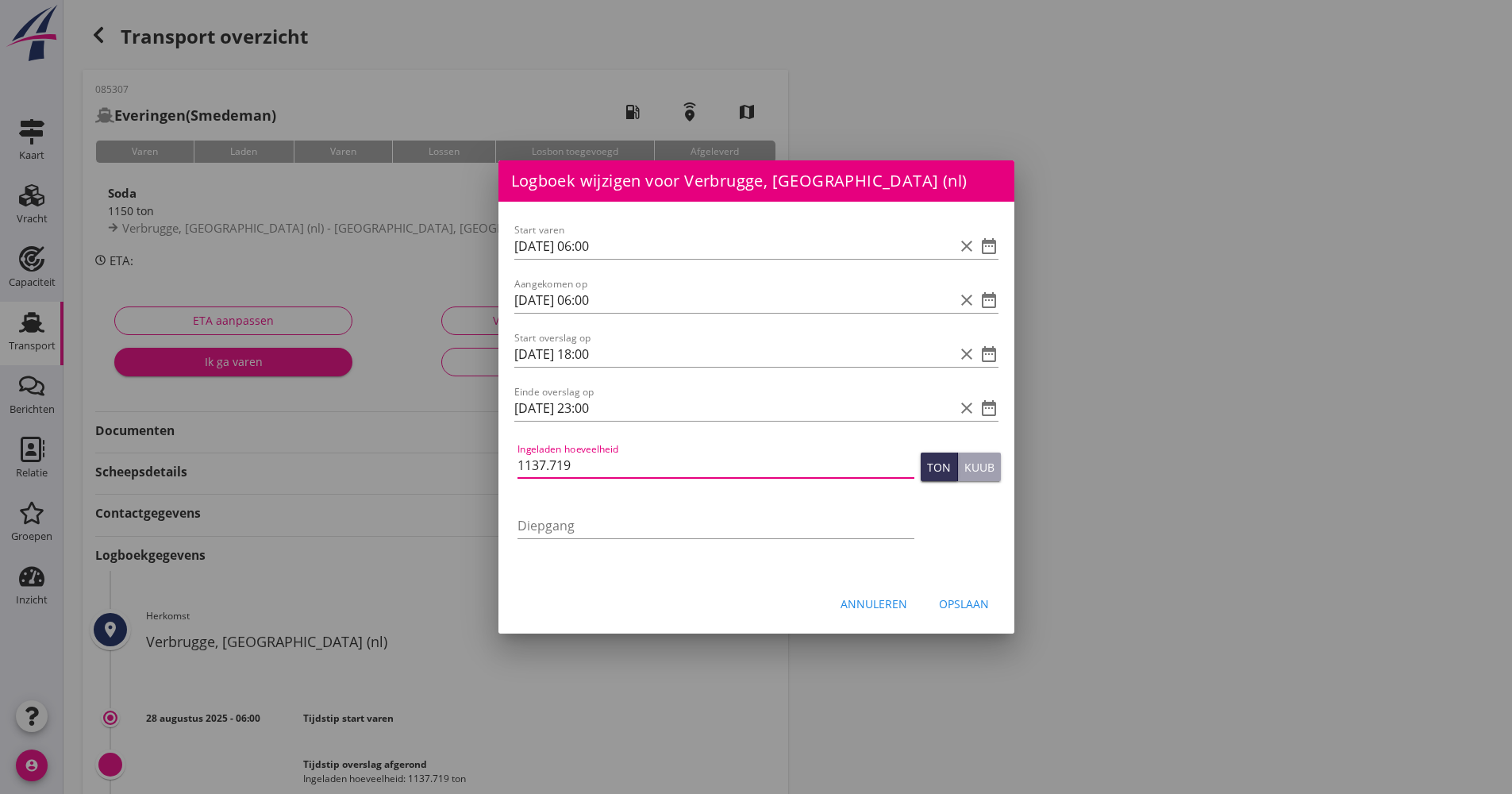
type input "1137.719"
click at [941, 596] on div "Opslaan" at bounding box center [964, 604] width 50 height 17
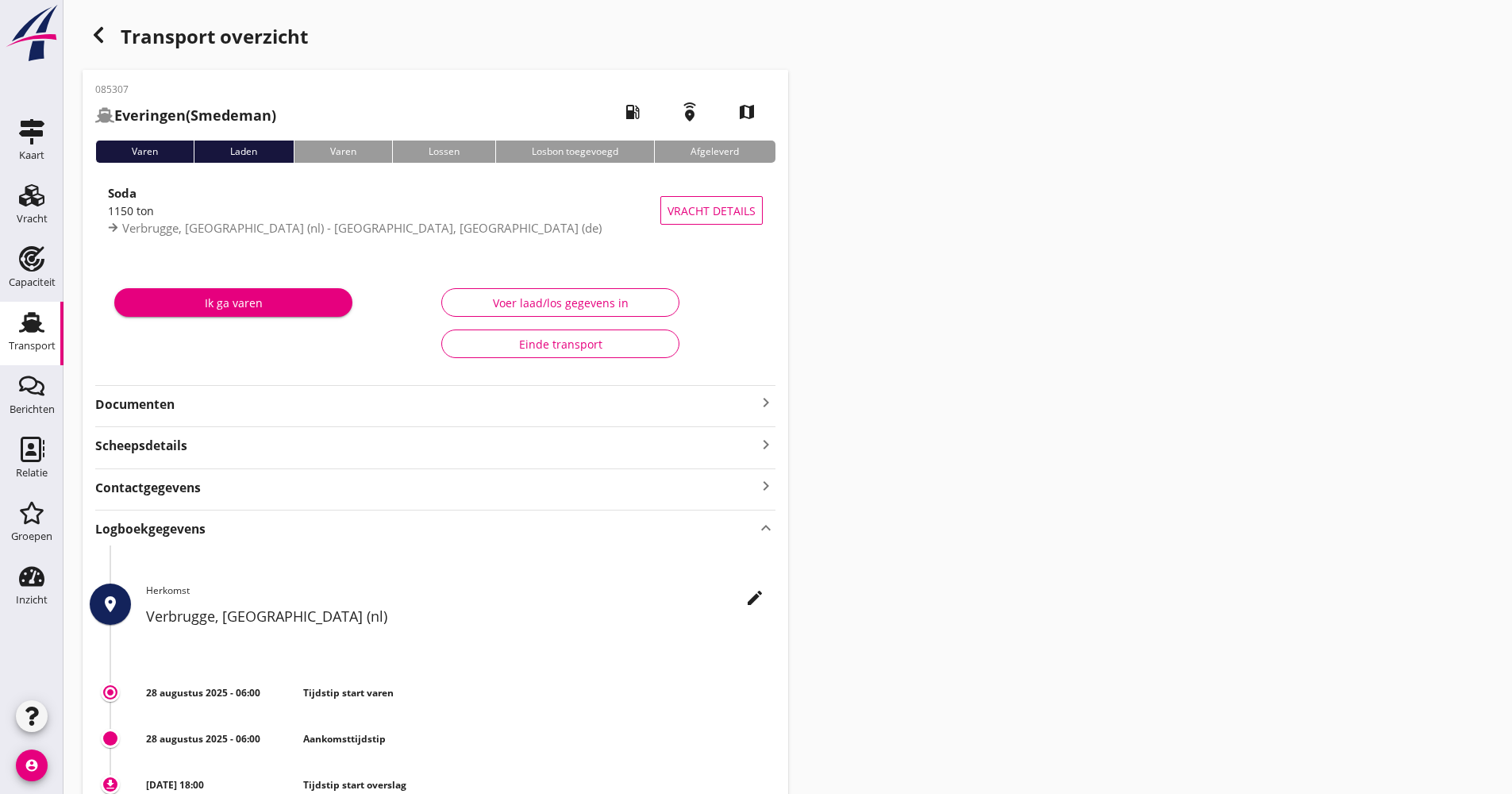
click at [42, 353] on div "Transport" at bounding box center [32, 345] width 46 height 22
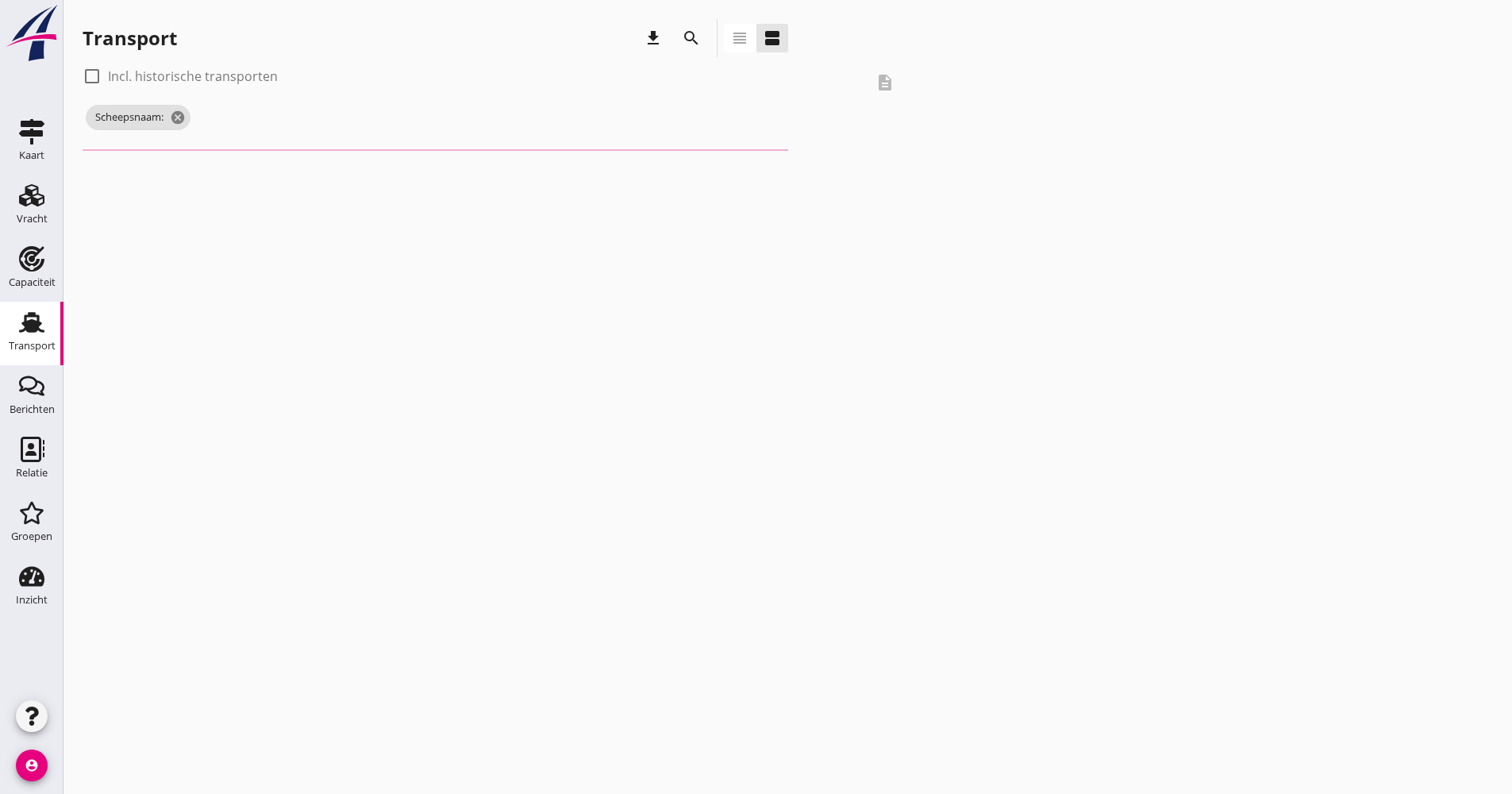
drag, startPoint x: 682, startPoint y: 40, endPoint x: 682, endPoint y: 130, distance: 90.0
click at [682, 40] on icon "search" at bounding box center [691, 39] width 19 height 19
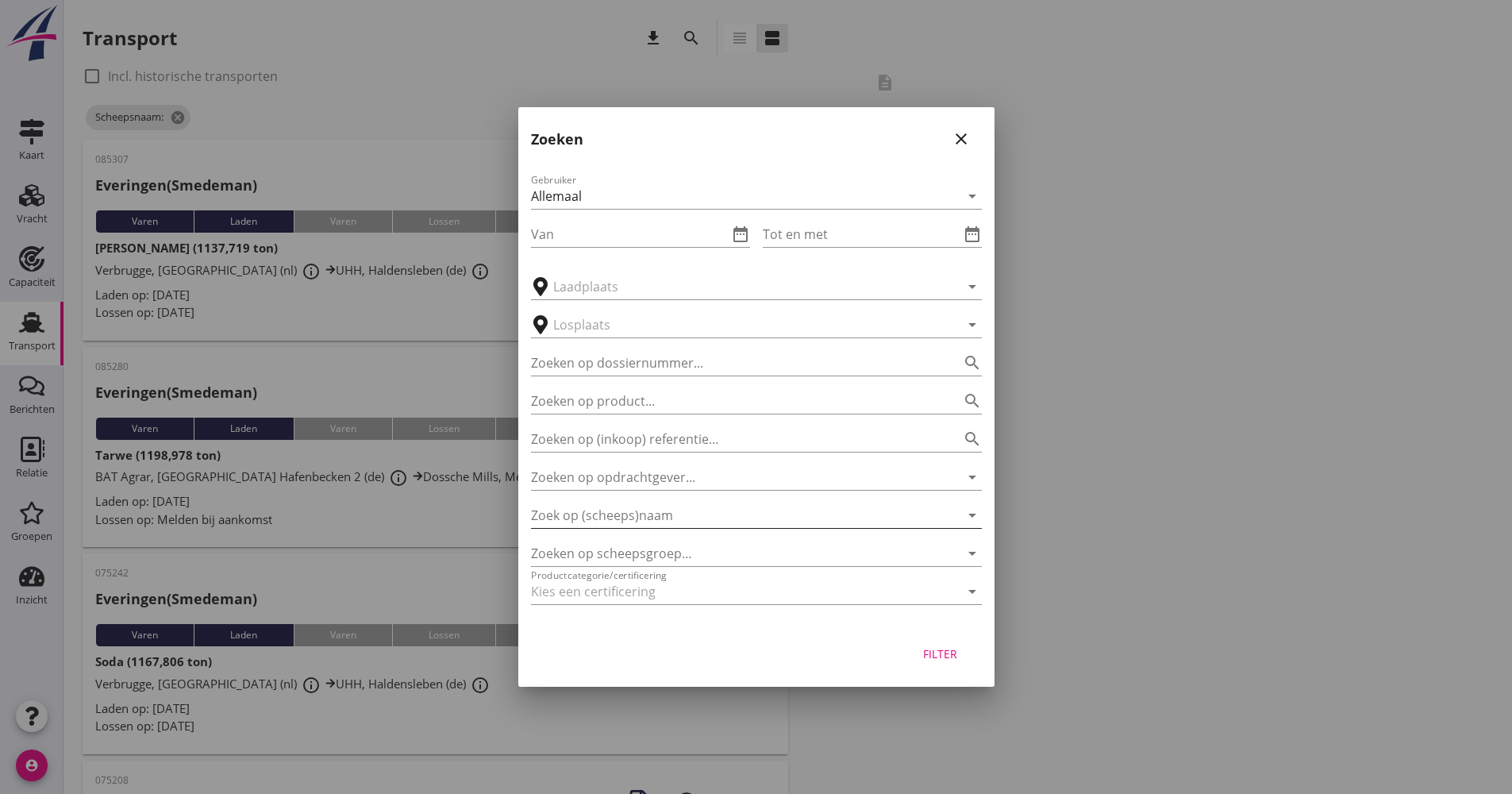
click at [640, 510] on input "Zoek op (scheeps)naam" at bounding box center [734, 515] width 406 height 25
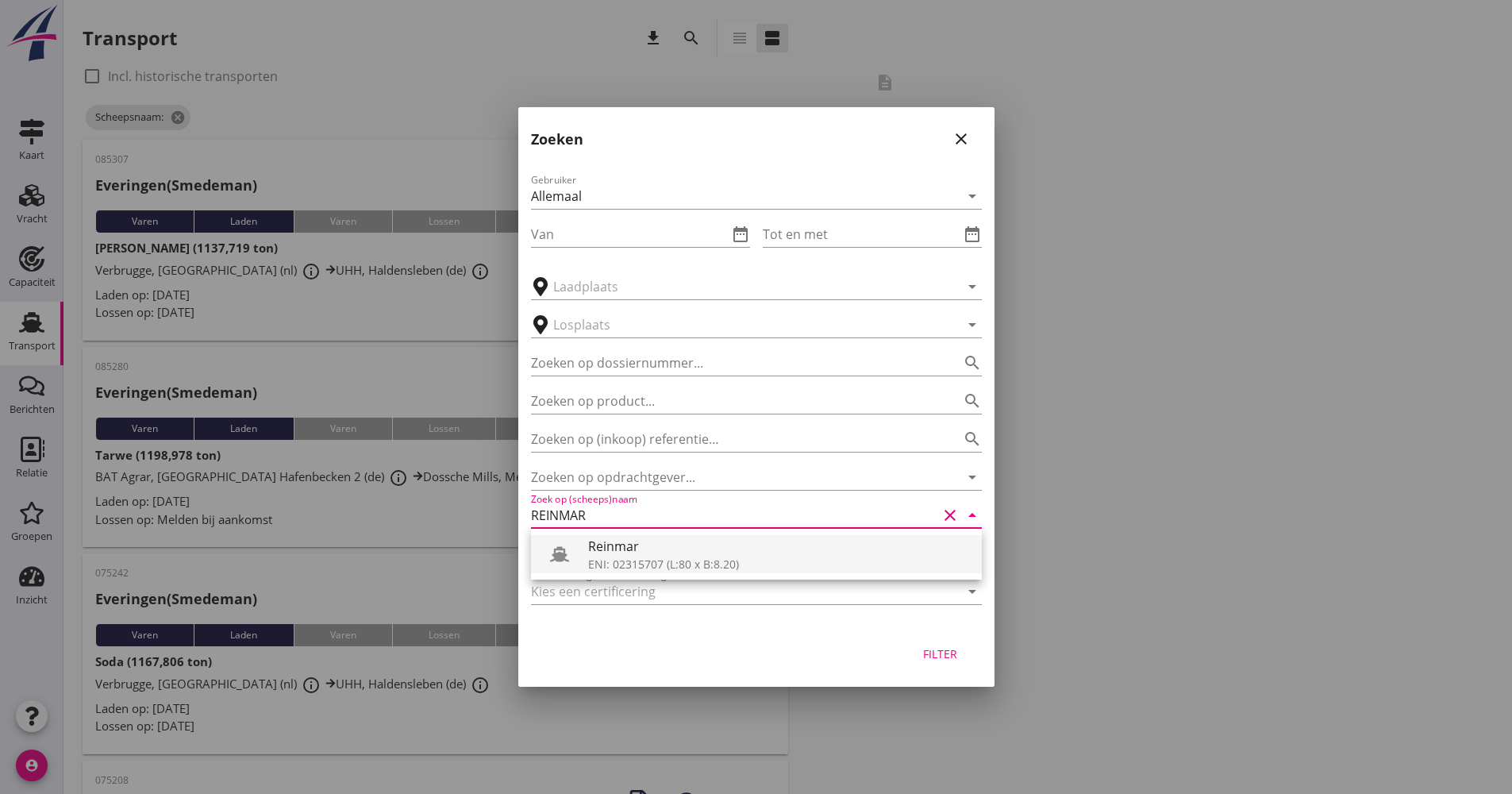
click at [646, 545] on div "Reinmar" at bounding box center [778, 547] width 381 height 19
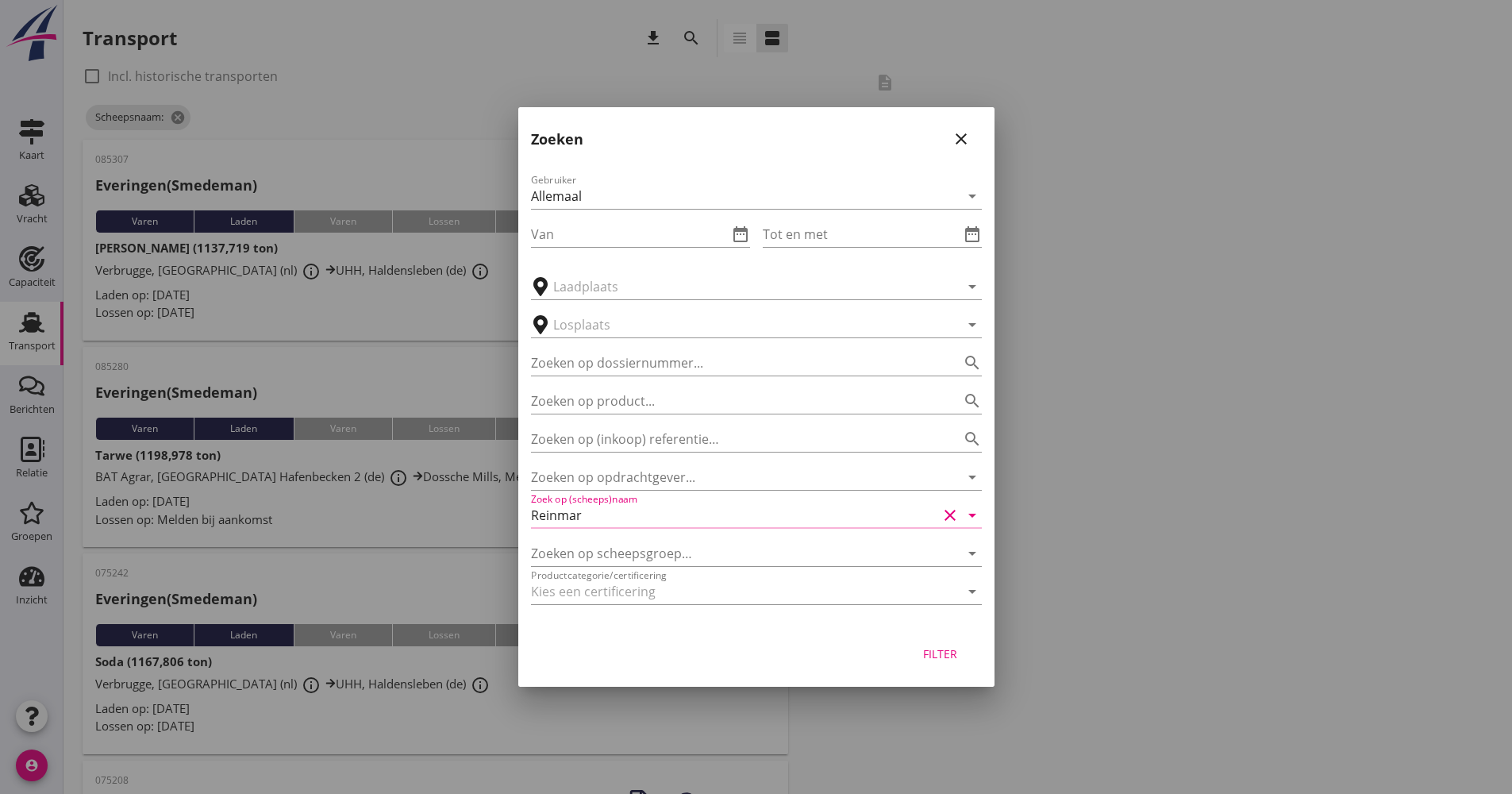
click at [916, 656] on button "Filter" at bounding box center [941, 653] width 70 height 29
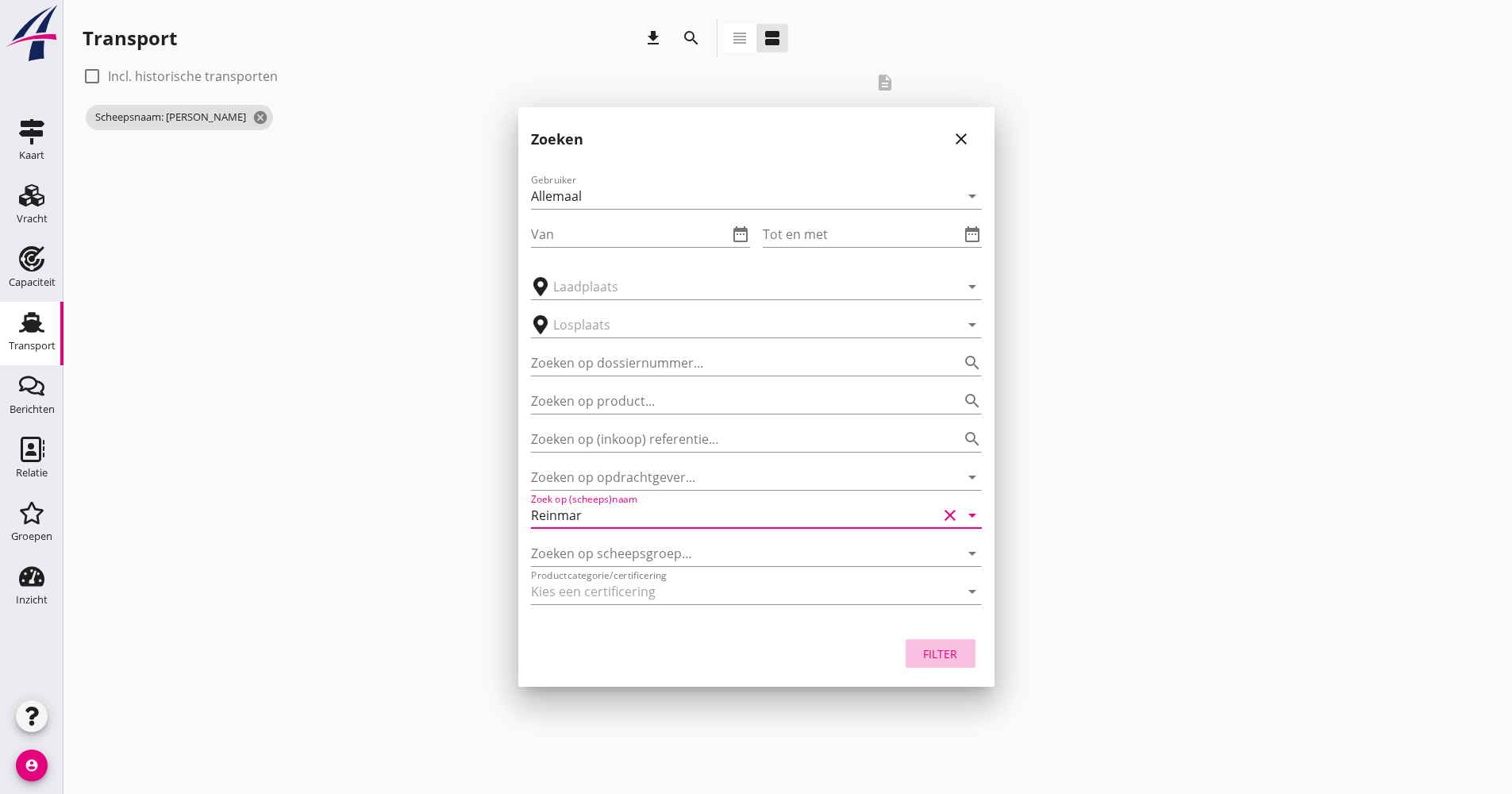
type input "Reinmar"
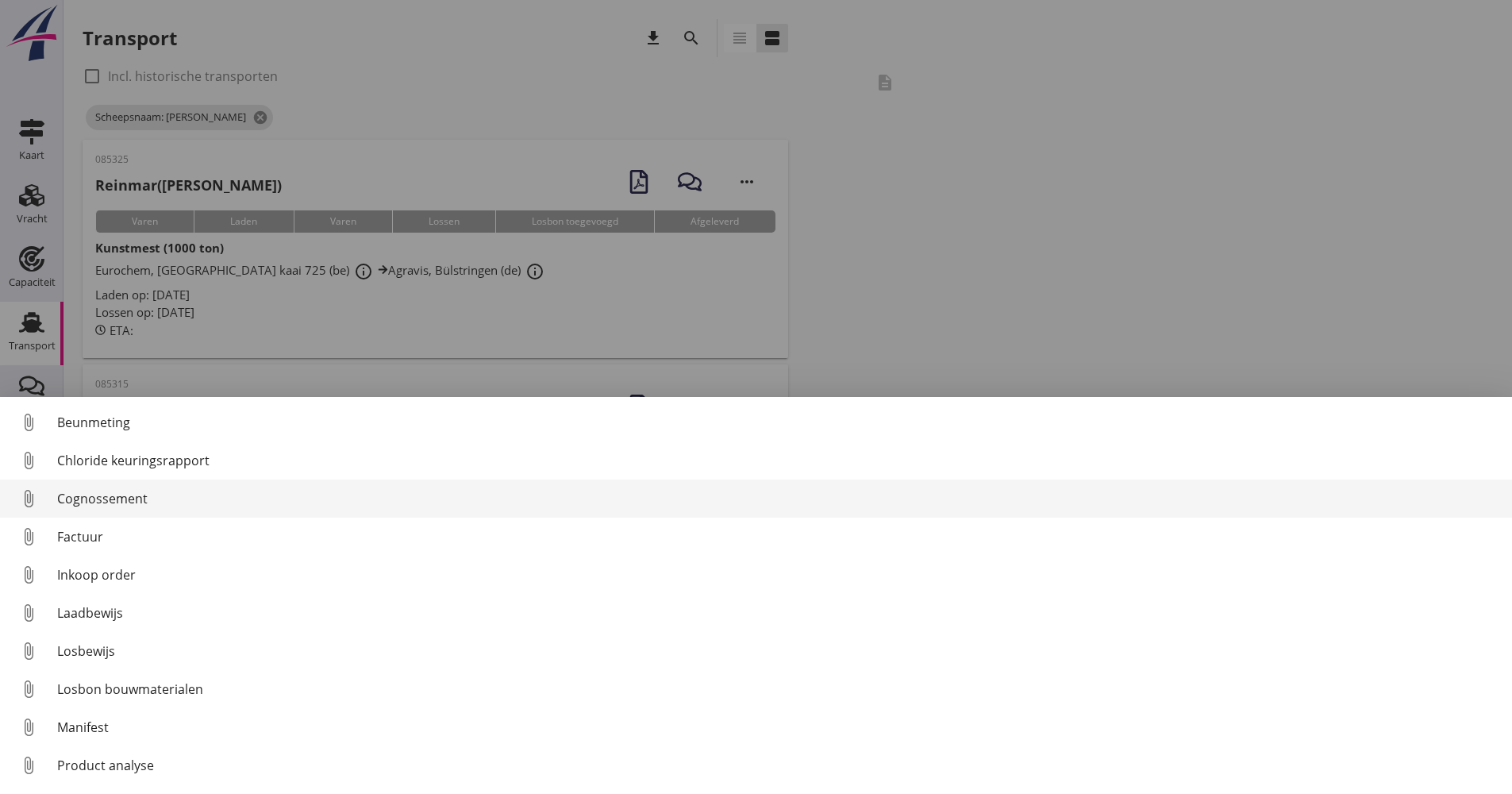
click at [121, 498] on div "Cognossement" at bounding box center [778, 499] width 1442 height 19
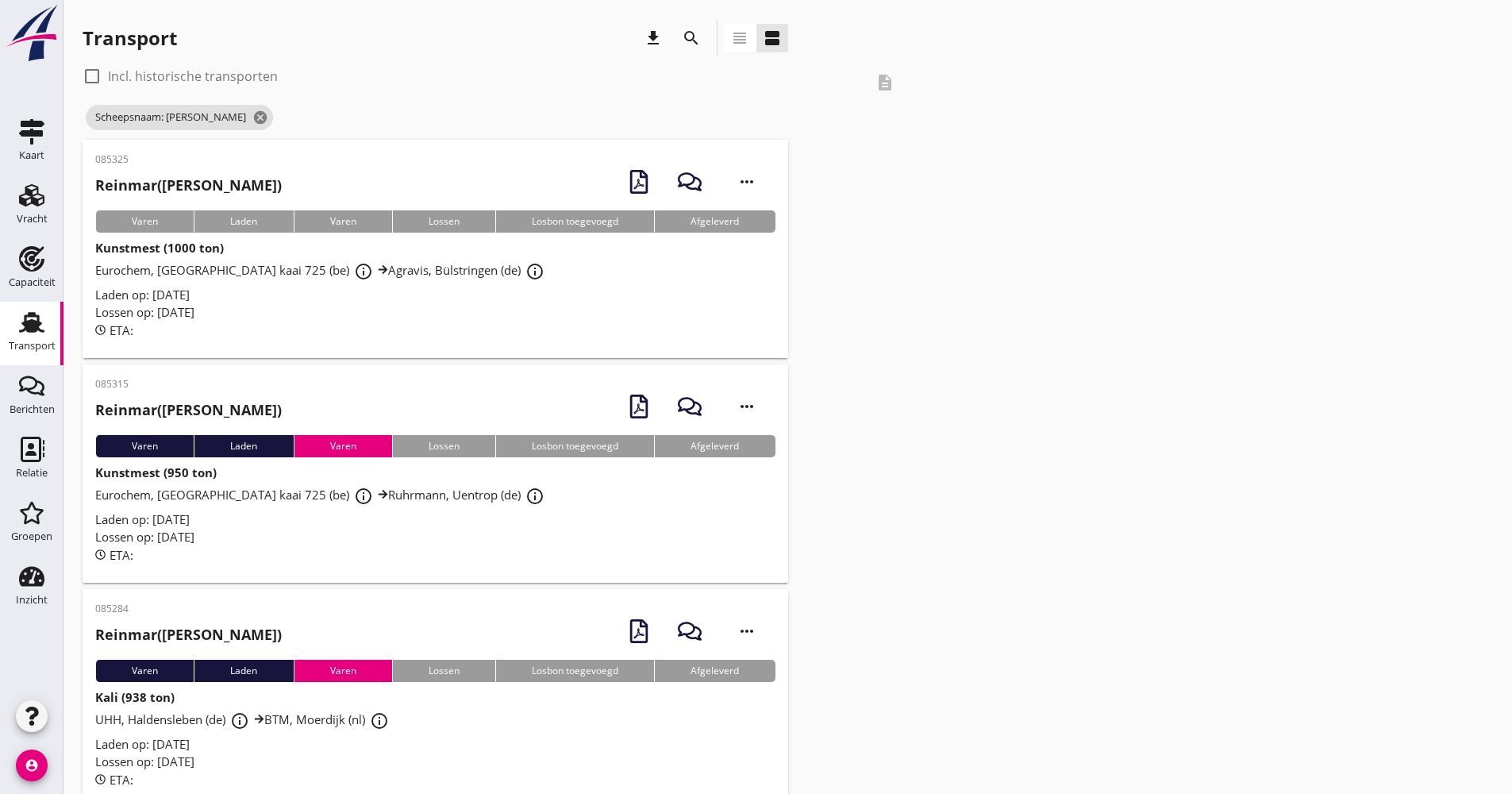
click at [554, 272] on div "Eurochem, [GEOGRAPHIC_DATA] kaai 725 (be) info_outline Agravis, Bülstringen (de…" at bounding box center [435, 272] width 681 height 29
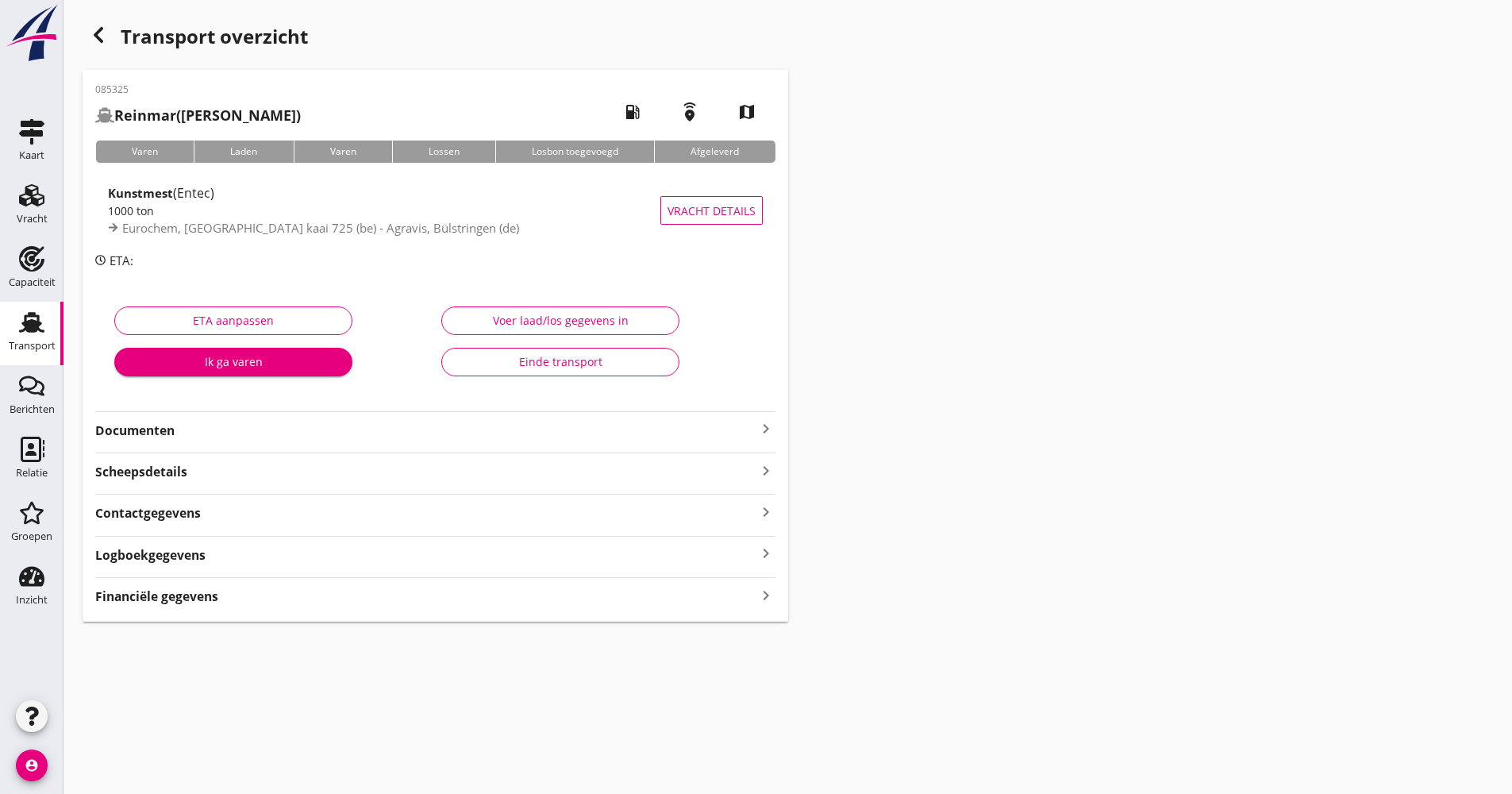
click at [232, 556] on div "Logboekgegevens keyboard_arrow_right" at bounding box center [435, 554] width 681 height 21
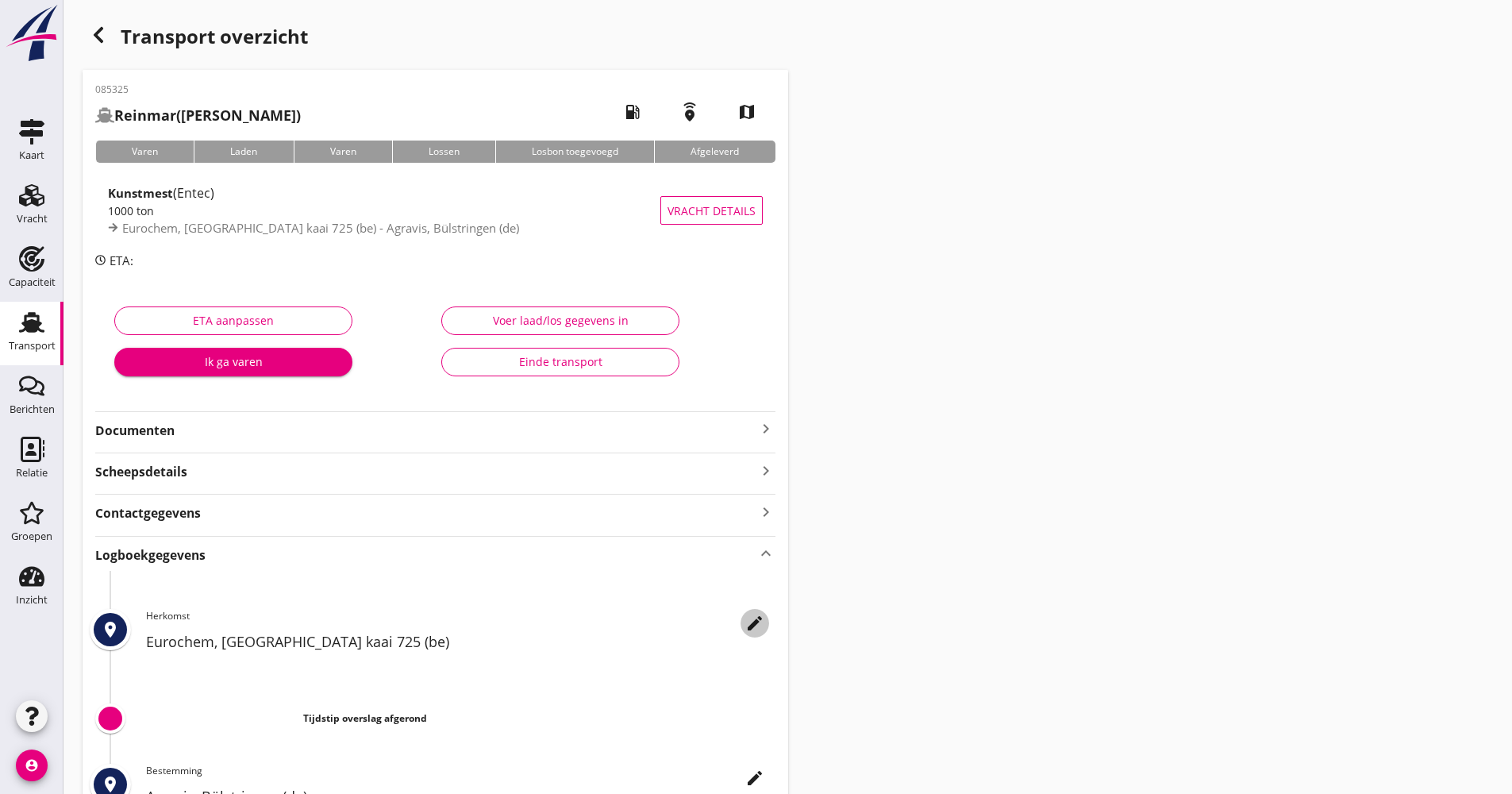
click at [756, 623] on icon "edit" at bounding box center [755, 623] width 19 height 19
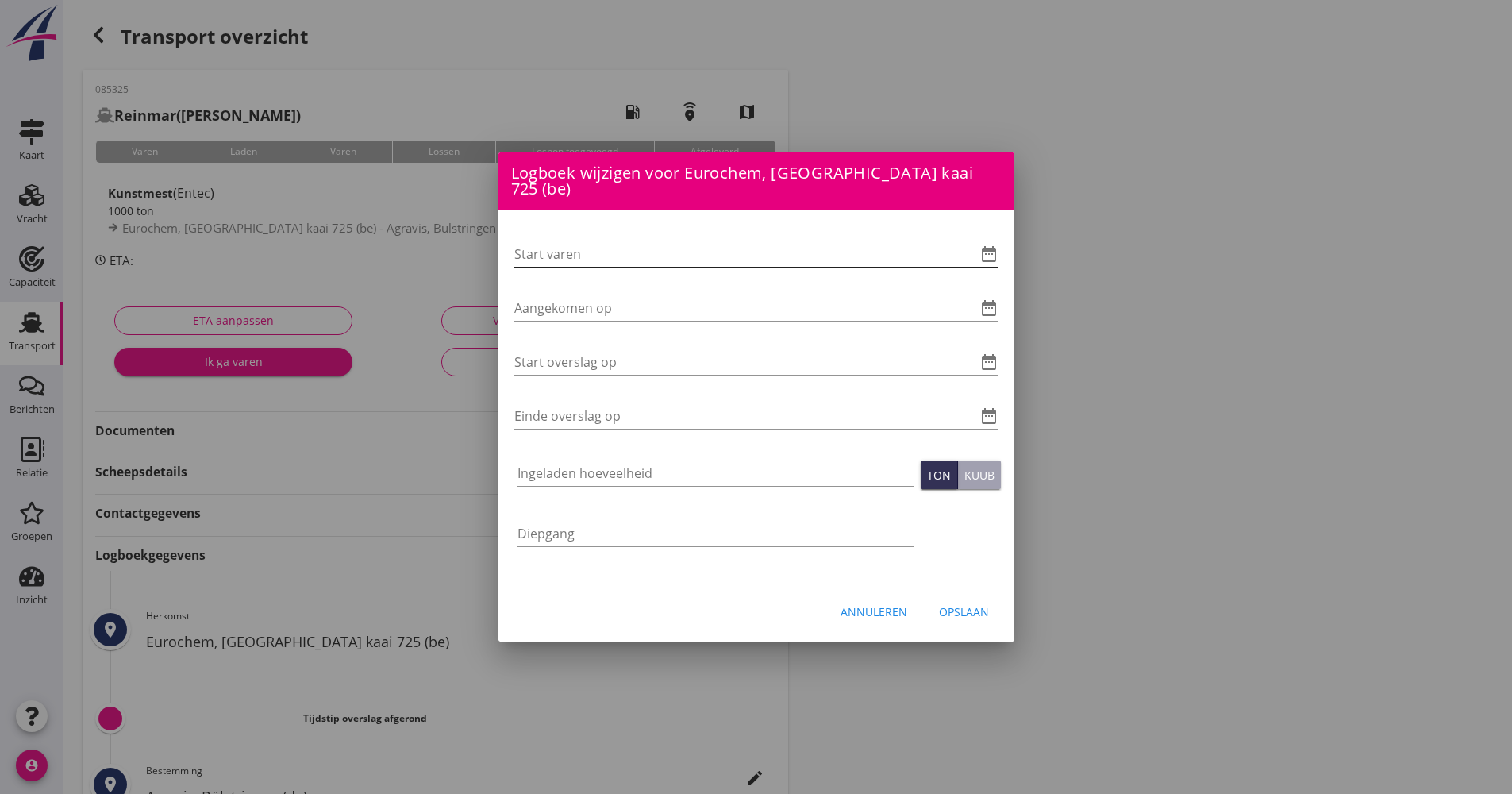
click at [982, 245] on icon "date_range" at bounding box center [989, 254] width 19 height 19
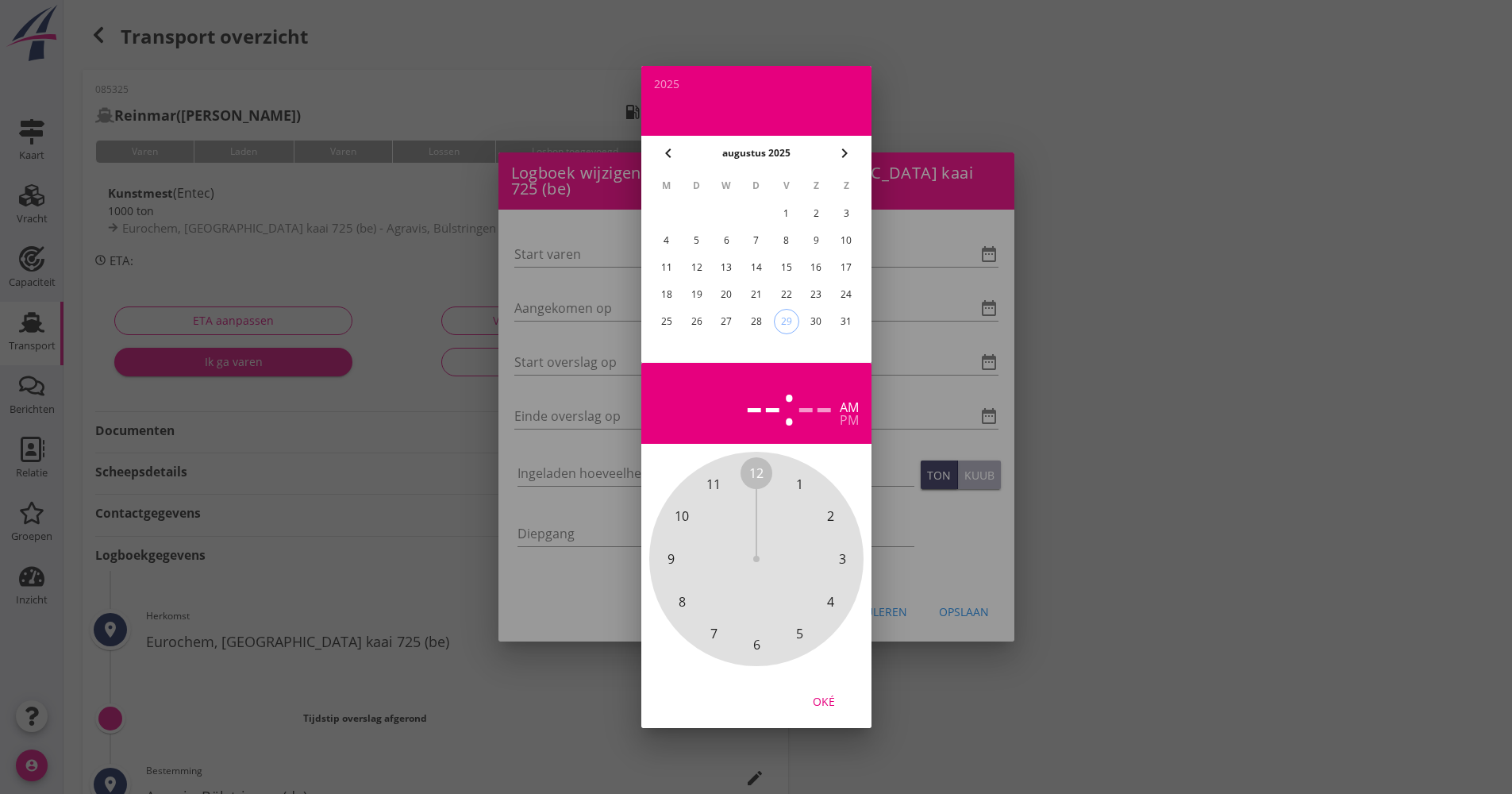
click at [767, 324] on div "28" at bounding box center [755, 321] width 25 height 25
drag, startPoint x: 767, startPoint y: 471, endPoint x: 771, endPoint y: 636, distance: 165.0
click at [771, 636] on div "12 1 2 3 4 5 6 7 8 9 10 11" at bounding box center [757, 559] width 172 height 172
click at [753, 473] on span "00" at bounding box center [756, 473] width 14 height 19
click at [820, 705] on div "Oké" at bounding box center [823, 701] width 45 height 17
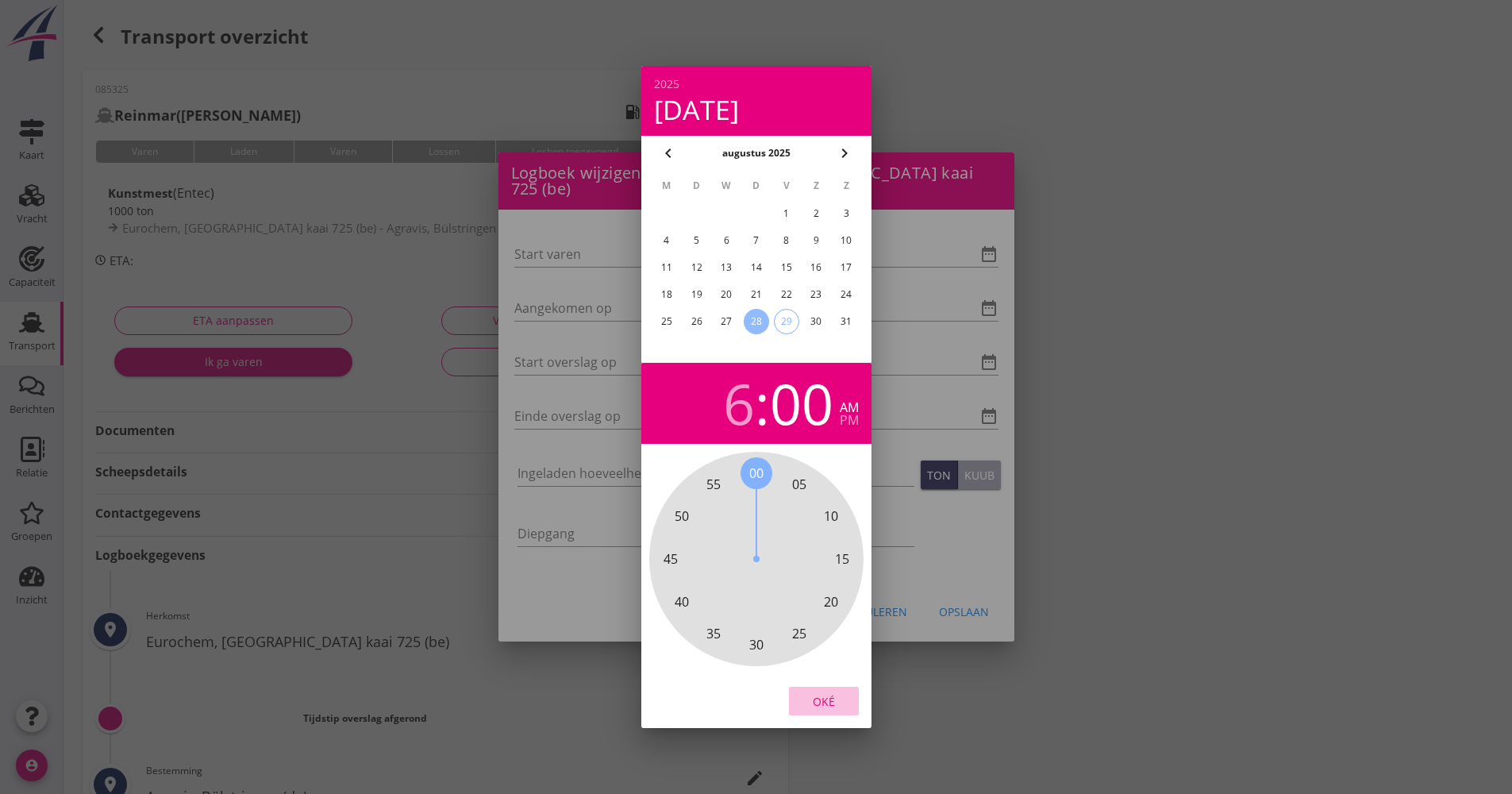
type input "[DATE] 06:00"
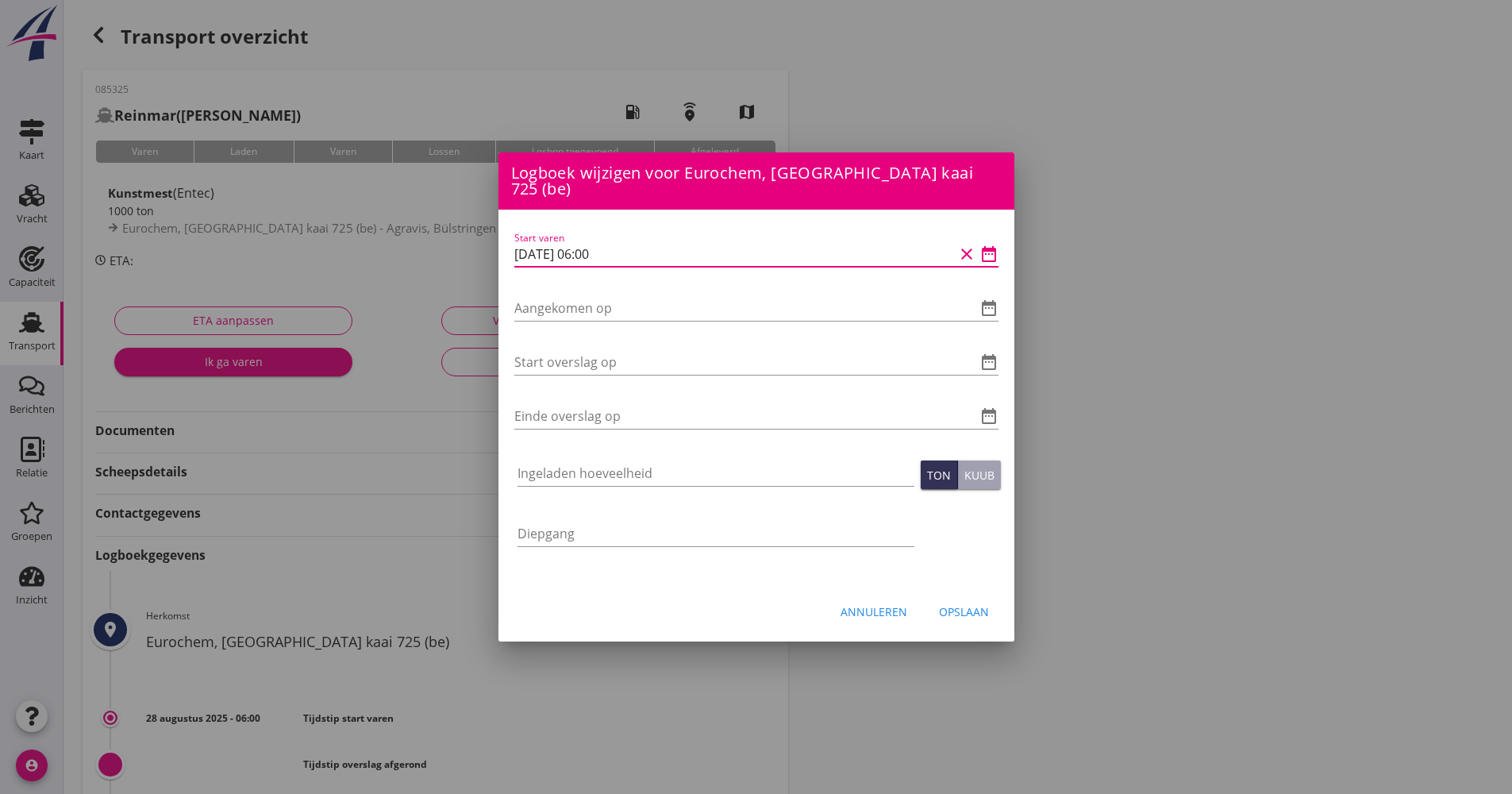
drag, startPoint x: 668, startPoint y: 253, endPoint x: 505, endPoint y: 252, distance: 163.0
click at [505, 252] on div "Start varen [DATE] 06:00 clear date_range Aangekomen op date_range Start oversl…" at bounding box center [756, 397] width 516 height 375
drag, startPoint x: 604, startPoint y: 314, endPoint x: 611, endPoint y: 300, distance: 15.7
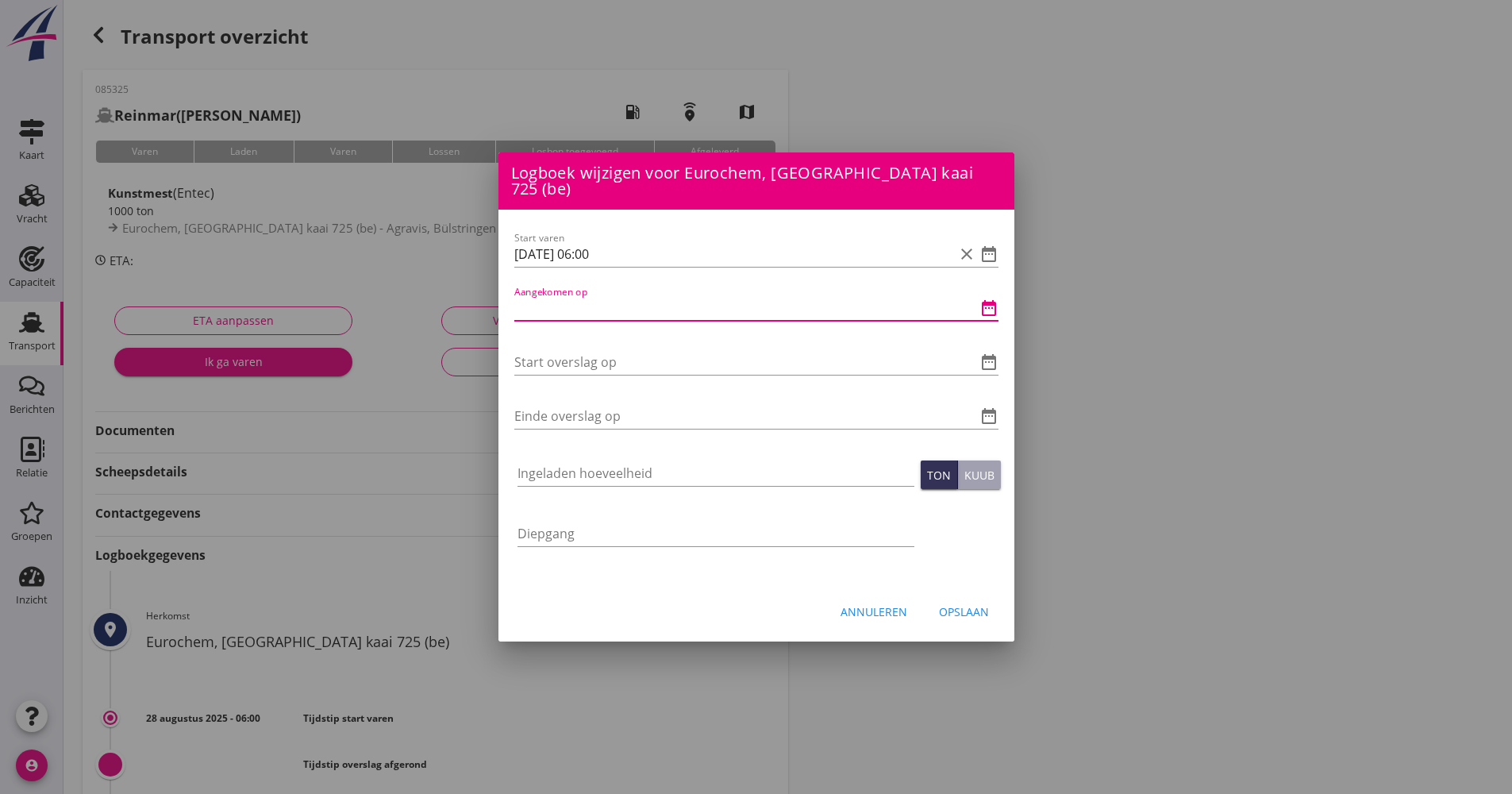
paste input "[DATE] 06:00"
drag, startPoint x: 639, startPoint y: 292, endPoint x: 528, endPoint y: 304, distance: 111.6
click at [506, 304] on div "Start varen [DATE] 06:00 clear date_range Aangekomen op [DATE] 06:00 clear date…" at bounding box center [756, 397] width 516 height 375
type input "[DATE] 06:00"
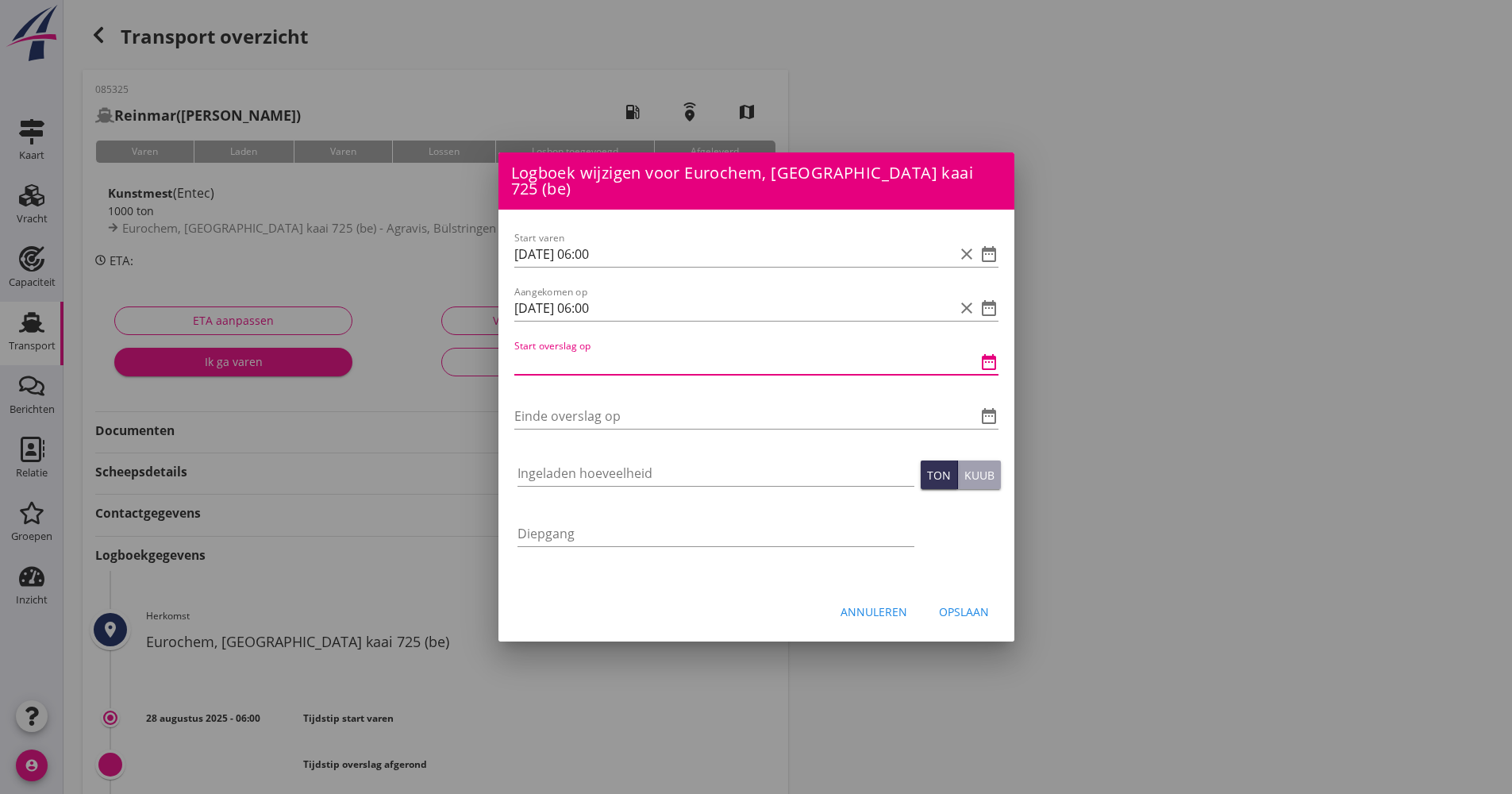
paste input "[DATE] 06:00"
drag, startPoint x: 619, startPoint y: 359, endPoint x: 586, endPoint y: 359, distance: 33.0
click at [586, 359] on input "[DATE] 06:00" at bounding box center [734, 362] width 440 height 25
drag, startPoint x: 617, startPoint y: 353, endPoint x: 512, endPoint y: 358, distance: 105.1
click at [512, 358] on div "Start varen [DATE] 06:00 clear date_range Aangekomen op [DATE] 06:00 clear date…" at bounding box center [756, 397] width 516 height 375
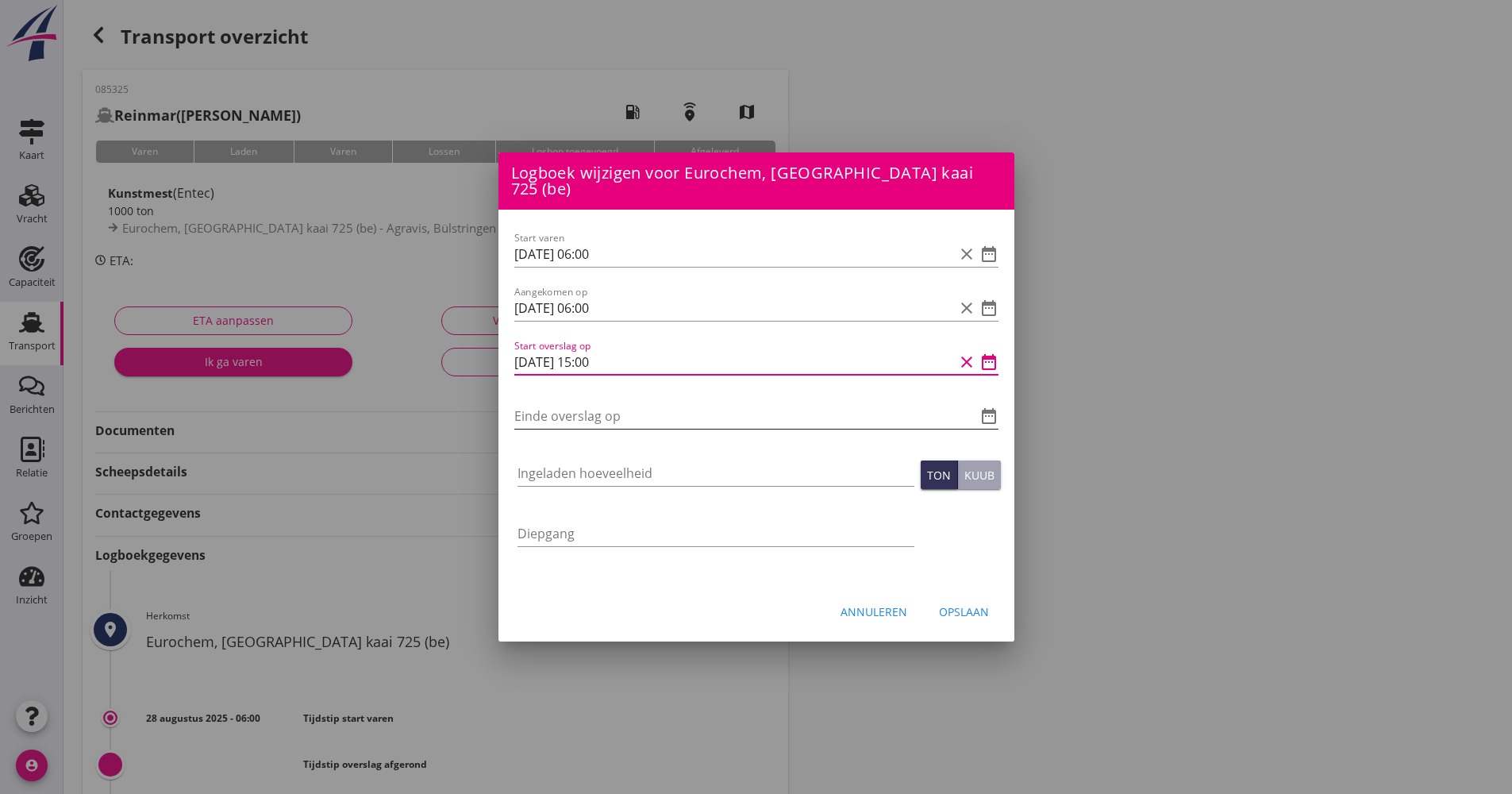
type input "[DATE] 15:00"
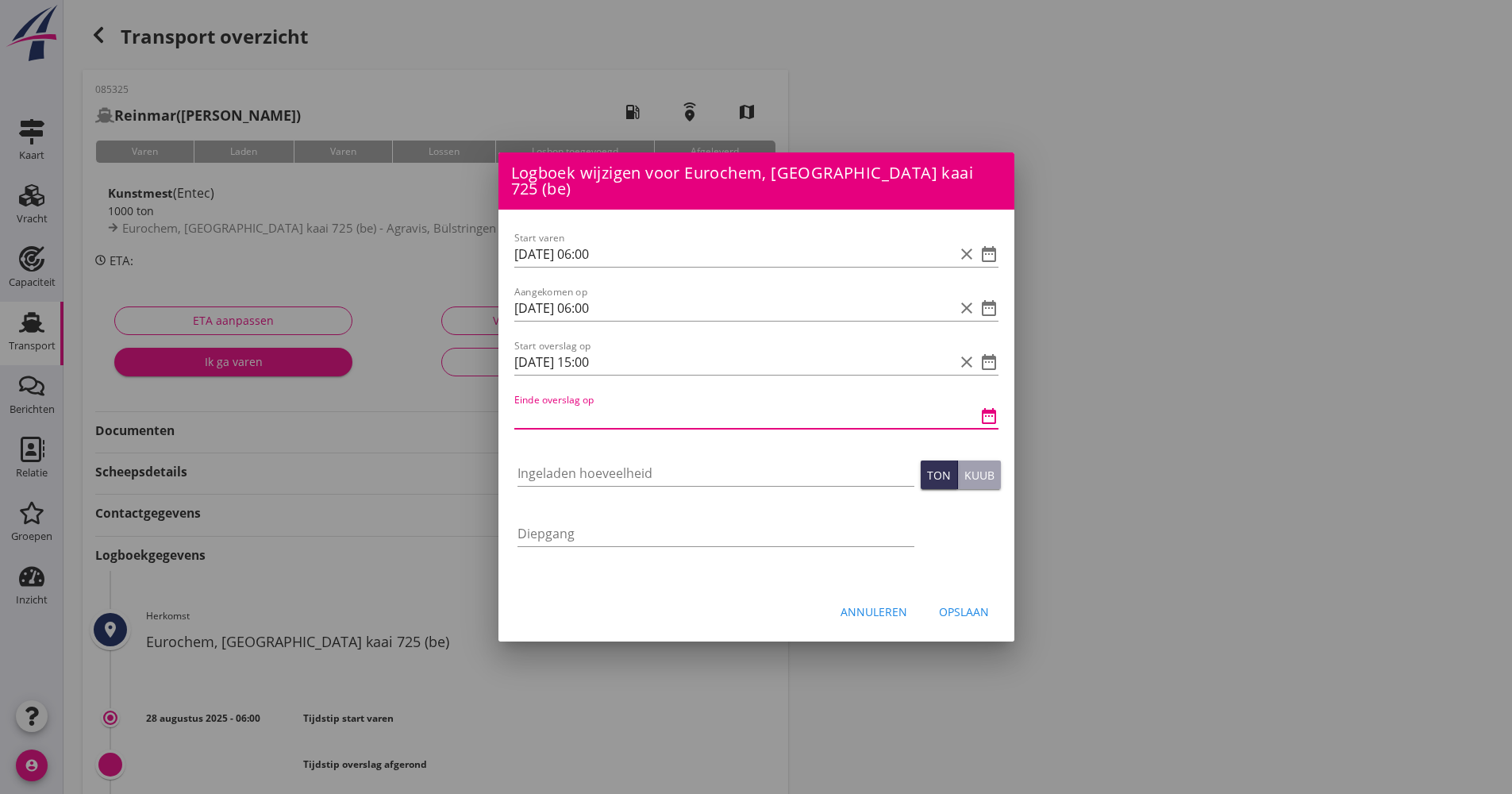
paste input "[DATE] 15:00"
drag, startPoint x: 625, startPoint y: 414, endPoint x: 593, endPoint y: 413, distance: 32.0
click at [593, 413] on input "[DATE] 15:00" at bounding box center [734, 415] width 440 height 25
type input "[DATE] 19:20"
click at [595, 461] on input "Ingeladen hoeveelheid" at bounding box center [716, 473] width 397 height 25
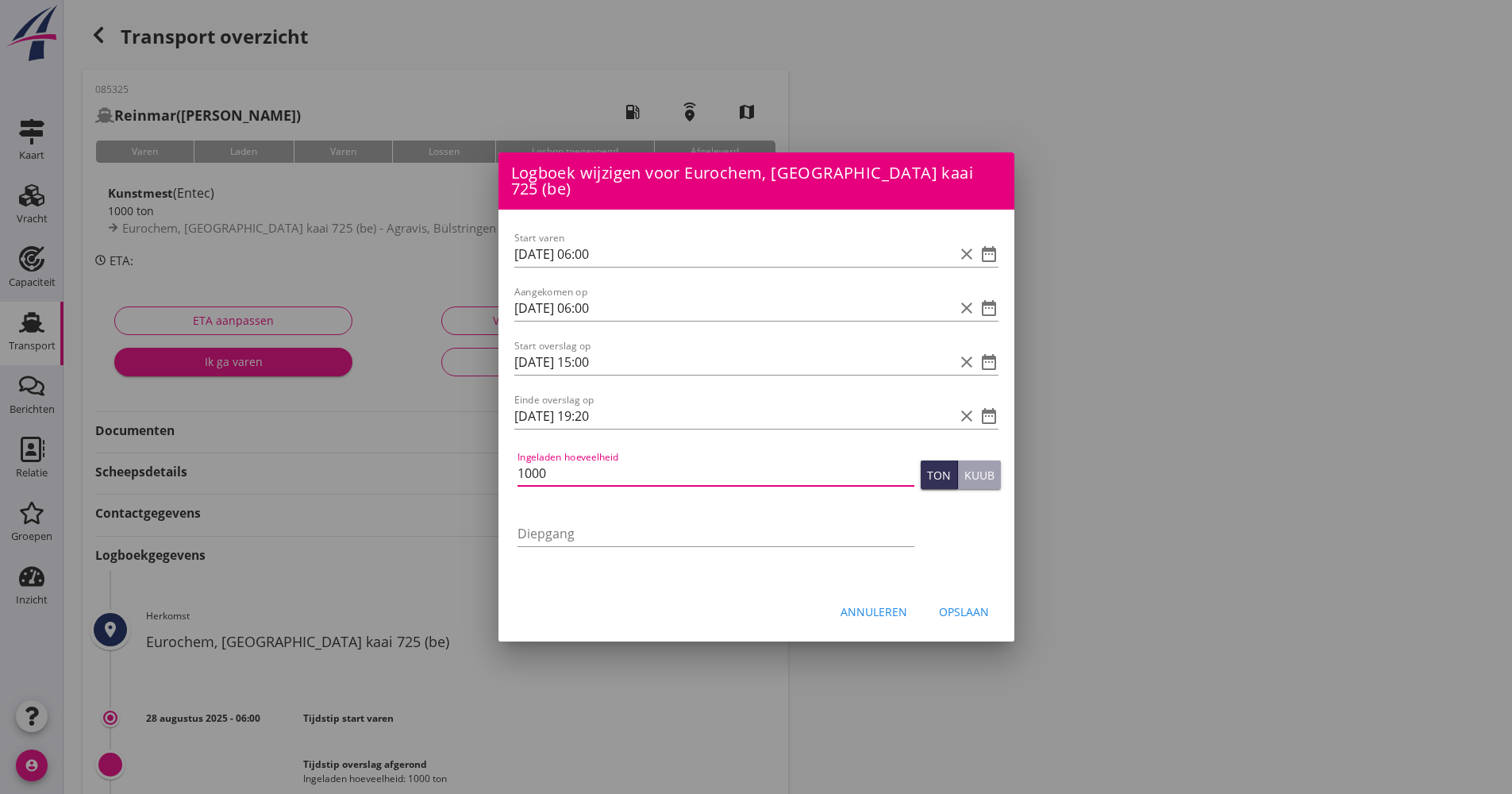
type input "1000"
click at [939, 597] on button "Opslaan" at bounding box center [964, 611] width 75 height 29
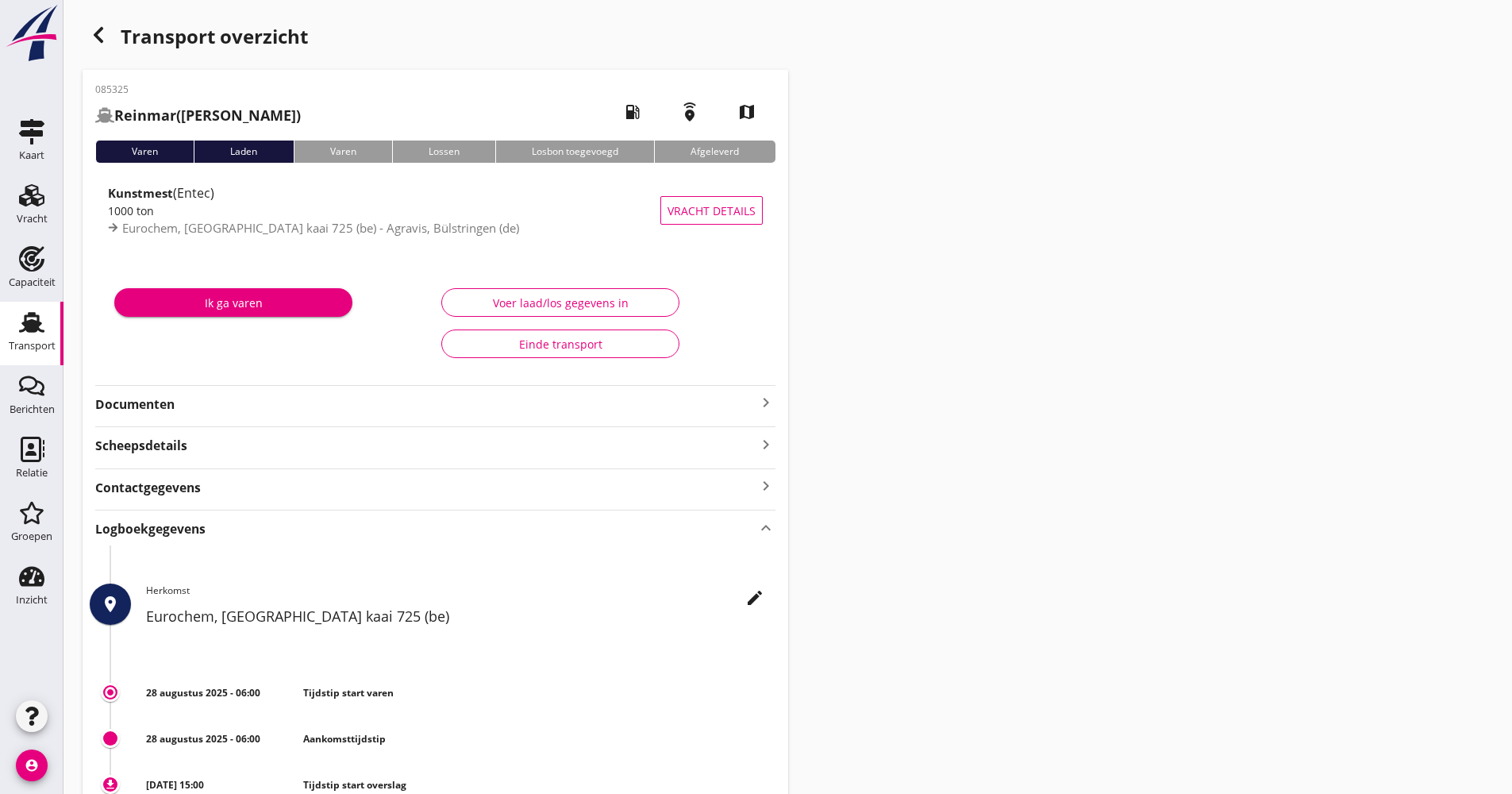
click at [49, 342] on div "Transport" at bounding box center [32, 346] width 46 height 11
